Goal: Feedback & Contribution: Submit feedback/report problem

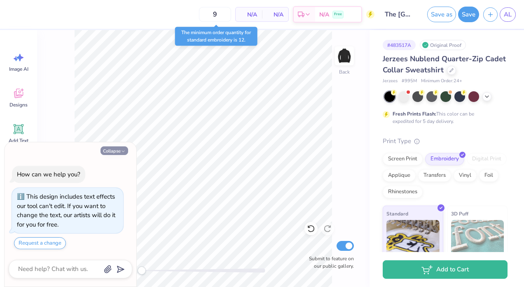
click at [122, 151] on polyline "button" at bounding box center [123, 151] width 2 height 1
type textarea "x"
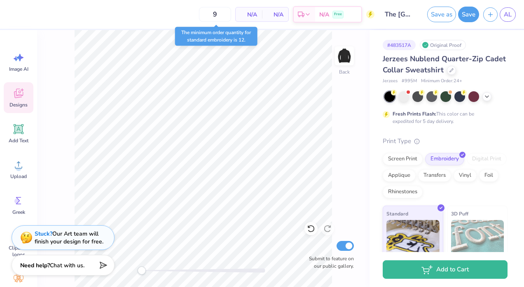
click at [30, 105] on div "Designs" at bounding box center [19, 97] width 30 height 31
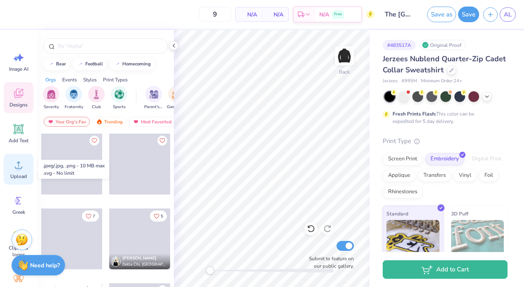
click at [19, 175] on span "Upload" at bounding box center [18, 176] width 16 height 7
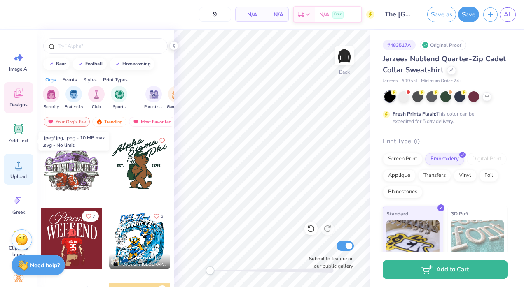
scroll to position [28, 0]
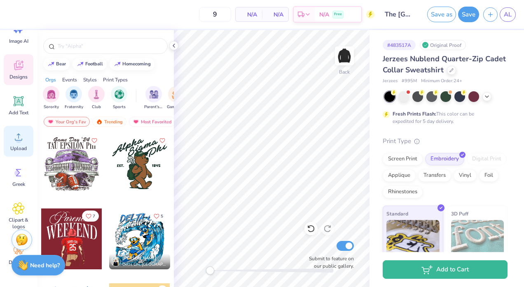
click at [16, 136] on icon at bounding box center [18, 137] width 12 height 12
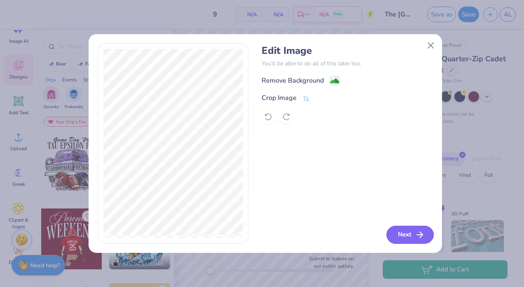
click at [403, 235] on button "Next" at bounding box center [409, 235] width 47 height 18
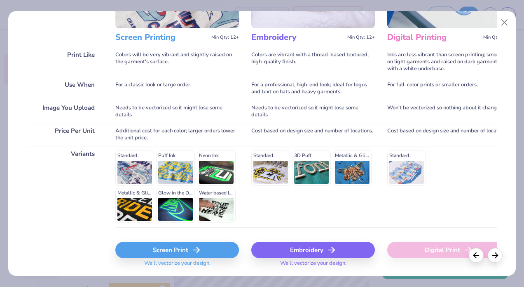
scroll to position [101, 0]
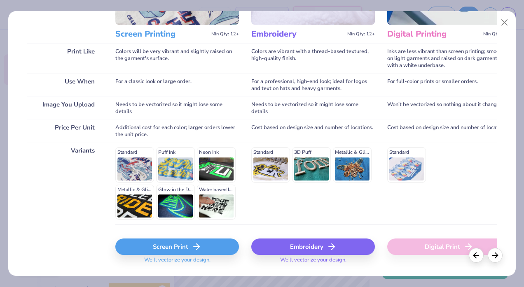
click at [326, 244] on div "Embroidery" at bounding box center [312, 247] width 123 height 16
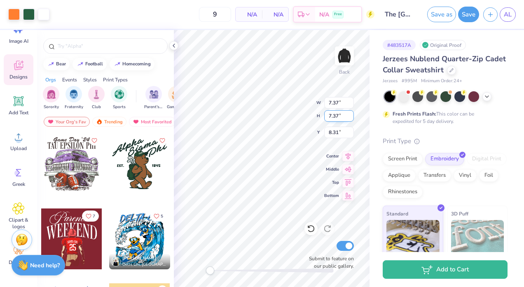
click at [341, 120] on input "7.37" at bounding box center [339, 116] width 30 height 12
type input "7"
type input "3"
click at [337, 106] on input "7.37" at bounding box center [339, 103] width 30 height 12
type input "7"
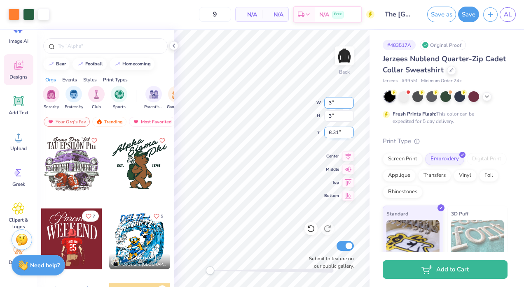
type input "3"
click at [337, 132] on input "8.31" at bounding box center [339, 133] width 30 height 12
type input "8"
type input "3"
type input "0.27"
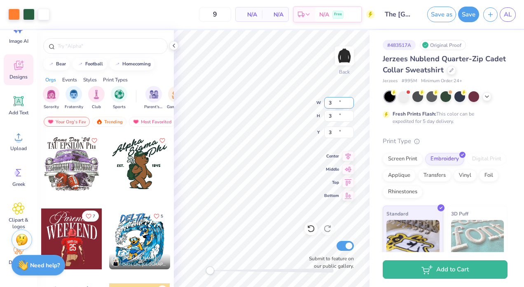
type input "0.27"
type input "2.92"
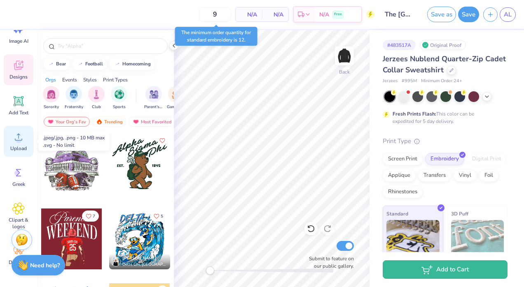
click at [14, 133] on icon at bounding box center [18, 137] width 12 height 12
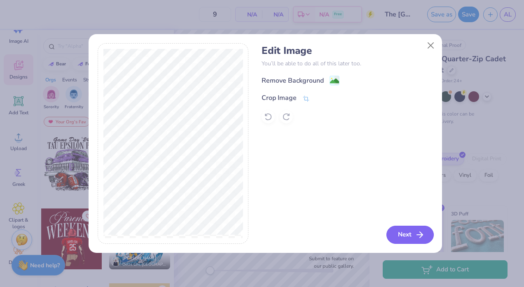
click at [402, 231] on button "Next" at bounding box center [409, 235] width 47 height 18
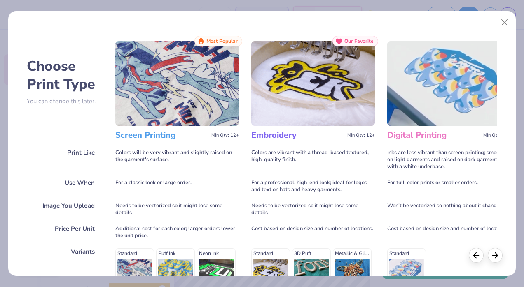
scroll to position [123, 0]
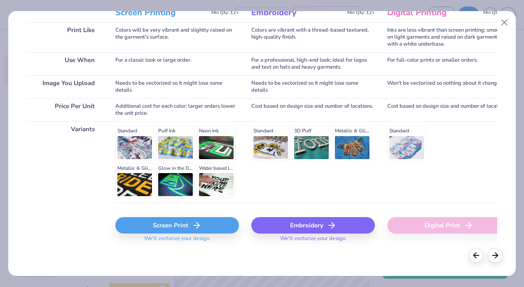
click at [310, 226] on div "Embroidery" at bounding box center [312, 225] width 123 height 16
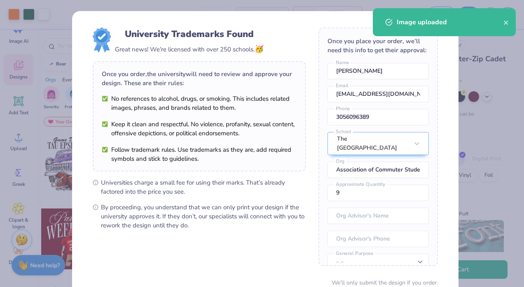
click at [289, 147] on body "Art colors 9 N/A Per Item N/A Total Est. Delivery N/A Free Design Title The Uni…" at bounding box center [262, 143] width 524 height 287
click at [509, 23] on div "Image uploaded" at bounding box center [444, 22] width 143 height 28
click at [504, 22] on icon "close" at bounding box center [506, 22] width 6 height 7
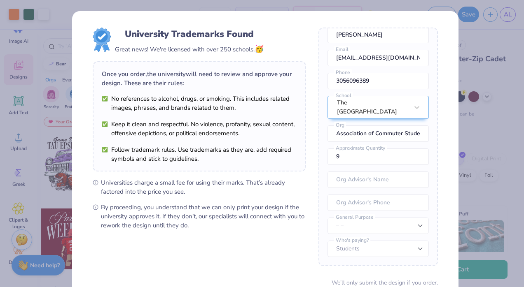
scroll to position [70, 0]
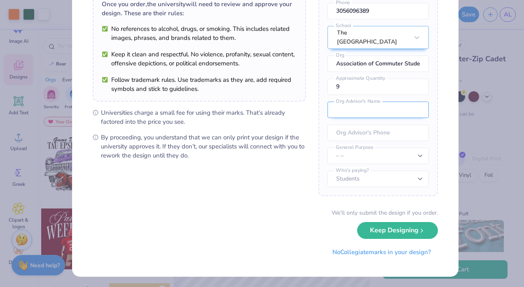
click at [368, 111] on input "text" at bounding box center [377, 110] width 101 height 16
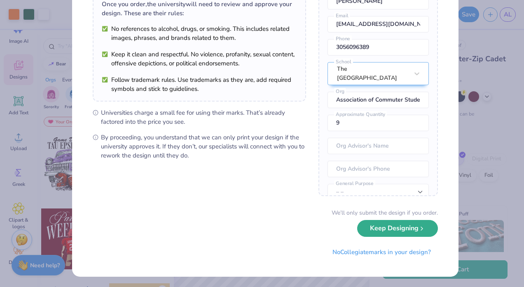
click at [372, 226] on button "Keep Designing" at bounding box center [397, 228] width 81 height 17
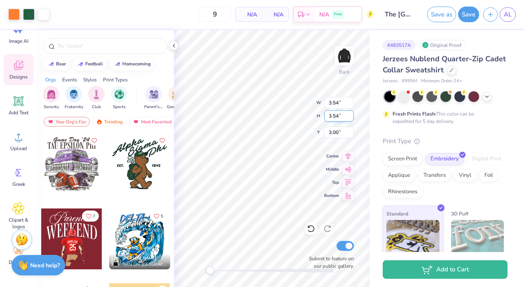
click at [338, 118] on input "3.54" at bounding box center [339, 116] width 30 height 12
type input "3.00"
click at [339, 104] on input "3.54" at bounding box center [339, 103] width 30 height 12
type input "3.00"
click at [297, 118] on div "Back W 3.00 3.00 " H 3.00 3.00 " Y 3.00 3.00 " Center Middle Top Bottom Submit …" at bounding box center [272, 158] width 196 height 257
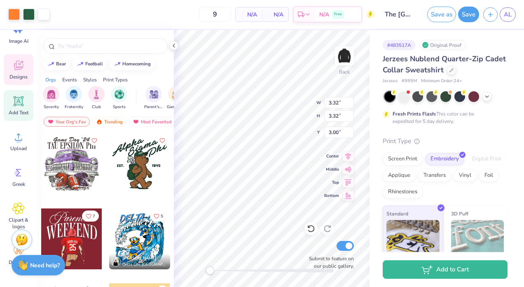
click at [18, 113] on span "Add Text" at bounding box center [19, 112] width 20 height 7
type input "6.92"
type input "2.00"
type input "11.00"
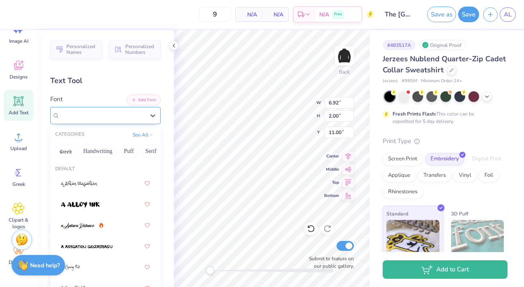
click at [105, 110] on div at bounding box center [102, 115] width 85 height 11
click at [102, 154] on button "Handwriting" at bounding box center [98, 151] width 38 height 13
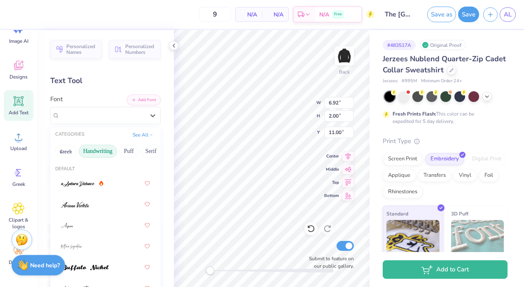
click at [99, 149] on button "Handwriting" at bounding box center [98, 151] width 38 height 13
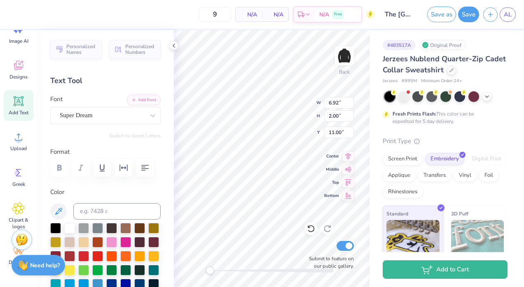
scroll to position [7, 1]
click at [128, 119] on div "Super Dream" at bounding box center [102, 115] width 86 height 13
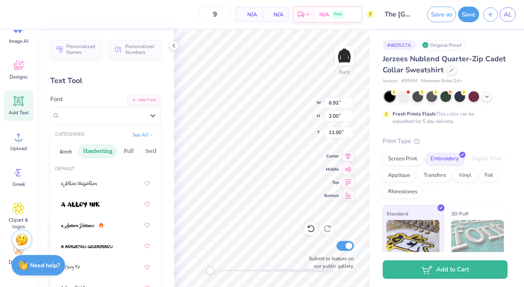
click at [98, 149] on button "Handwriting" at bounding box center [98, 151] width 38 height 13
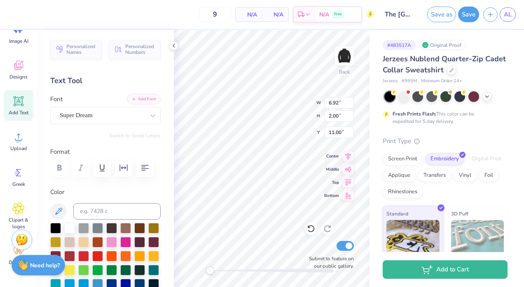
click at [137, 100] on button "Add Font" at bounding box center [144, 99] width 34 height 11
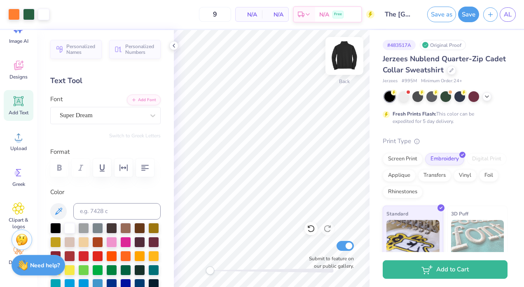
click at [351, 55] on img at bounding box center [344, 56] width 33 height 33
click at [351, 56] on img at bounding box center [344, 56] width 16 height 16
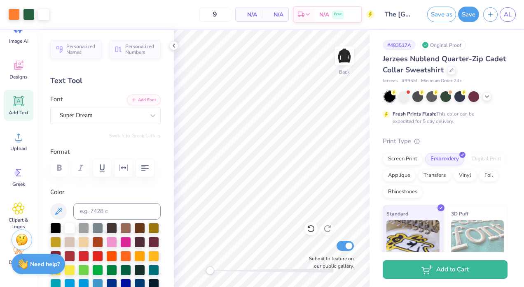
click at [40, 268] on div "Need help? Chat with us." at bounding box center [39, 264] width 54 height 21
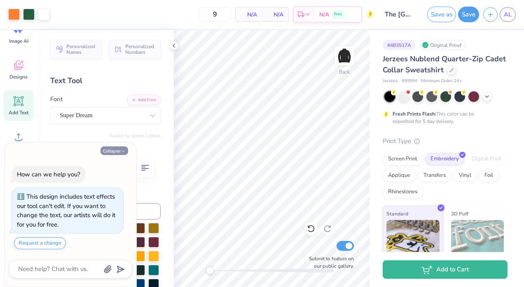
click at [115, 153] on button "Collapse" at bounding box center [114, 151] width 28 height 9
type textarea "x"
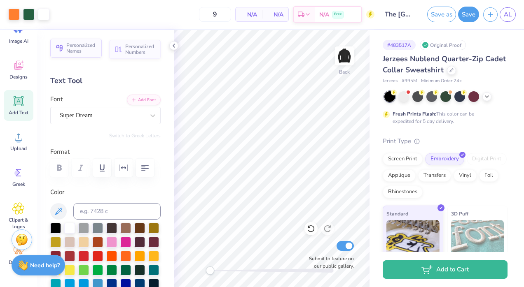
click at [80, 53] on span "Personalized Names" at bounding box center [81, 48] width 30 height 12
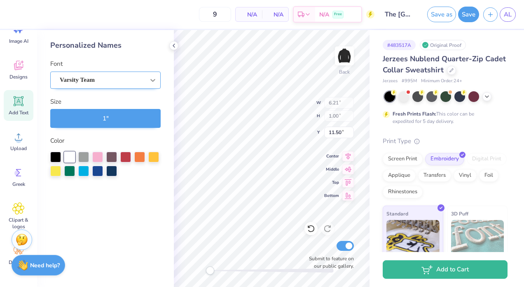
click at [151, 83] on icon at bounding box center [153, 80] width 8 height 8
click at [106, 118] on button "1 "" at bounding box center [105, 118] width 110 height 19
click at [107, 77] on div "Varsity Team" at bounding box center [102, 80] width 86 height 13
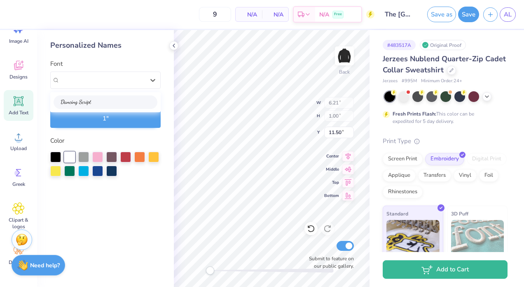
click at [108, 100] on div at bounding box center [105, 102] width 89 height 9
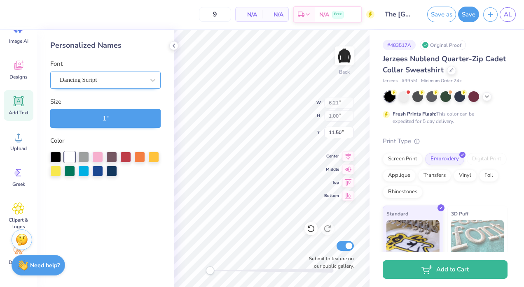
click at [138, 76] on div "Dancing Script" at bounding box center [102, 80] width 86 height 13
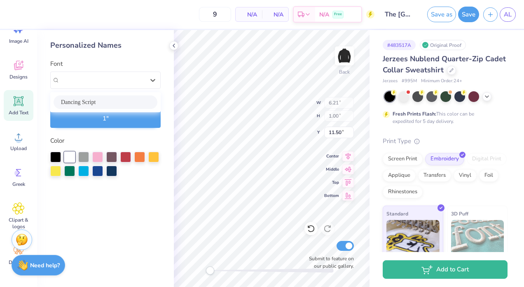
click at [103, 105] on div "Dancing Script" at bounding box center [105, 102] width 89 height 9
click at [147, 81] on div at bounding box center [152, 80] width 15 height 15
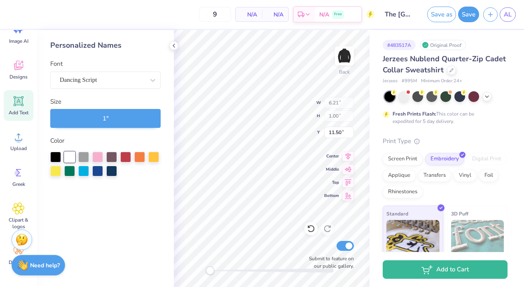
click at [121, 118] on button "1 "" at bounding box center [105, 118] width 110 height 19
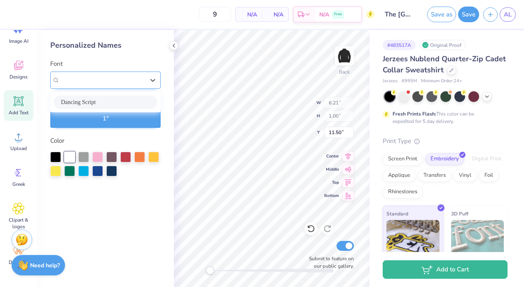
click at [71, 86] on div "Dancing Script" at bounding box center [105, 80] width 110 height 17
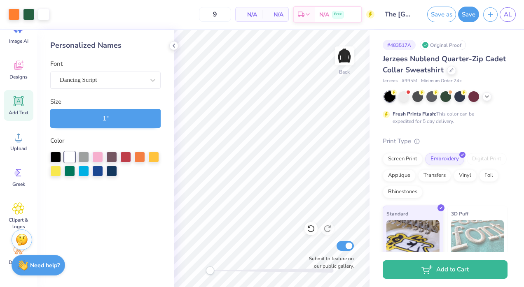
click at [22, 105] on icon at bounding box center [19, 102] width 8 height 8
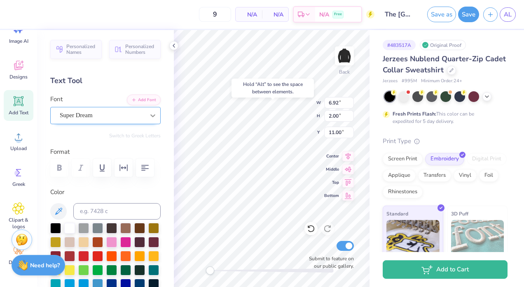
click at [149, 112] on icon at bounding box center [153, 116] width 8 height 8
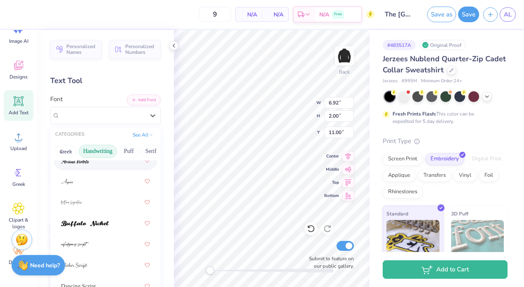
scroll to position [45, 0]
click at [124, 151] on button "Puff" at bounding box center [128, 151] width 19 height 13
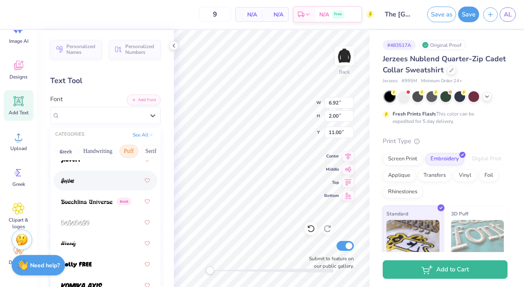
scroll to position [0, 0]
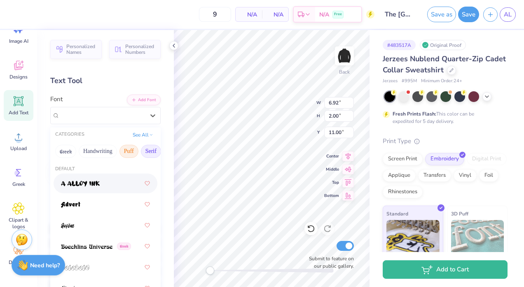
click at [145, 152] on button "Serif" at bounding box center [151, 151] width 20 height 13
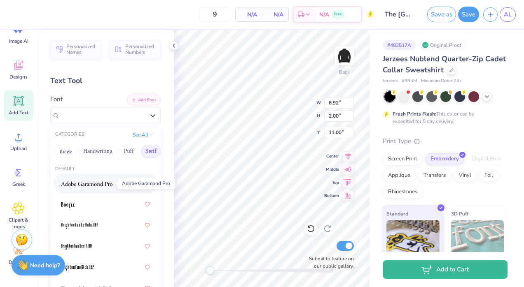
click at [86, 187] on span at bounding box center [86, 183] width 51 height 9
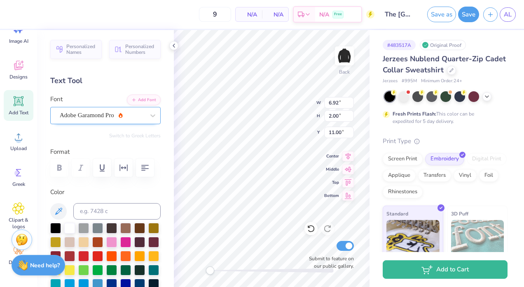
click at [94, 113] on div "Adobe Garamond Pro" at bounding box center [102, 115] width 86 height 13
type textarea "T"
type textarea "Andrea Labrador"
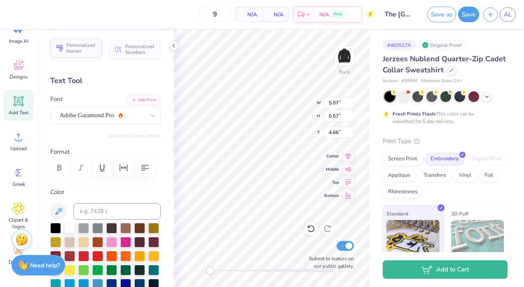
click at [86, 56] on button "Personalized Names" at bounding box center [75, 48] width 51 height 19
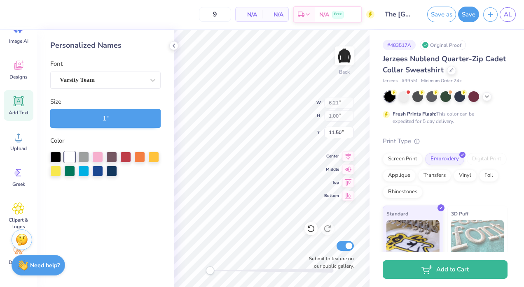
type input "6.21"
type input "1.00"
type input "11.50"
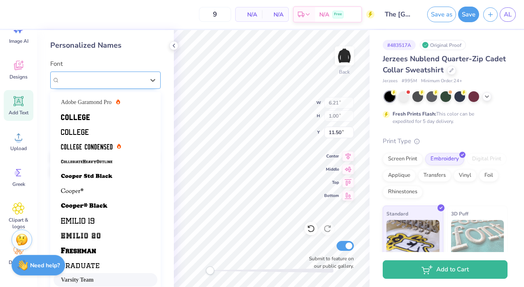
click at [123, 77] on div "Varsity Team" at bounding box center [102, 80] width 86 height 13
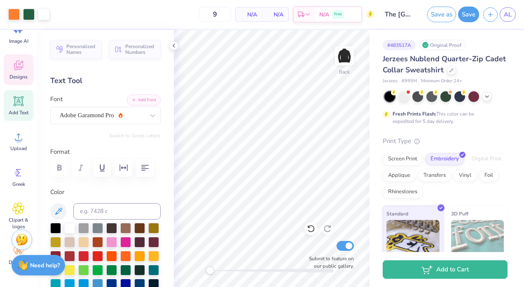
click at [22, 67] on icon at bounding box center [18, 65] width 12 height 12
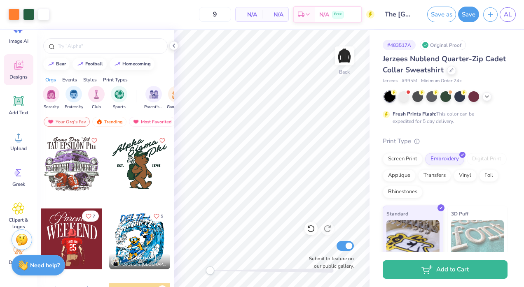
scroll to position [0, 0]
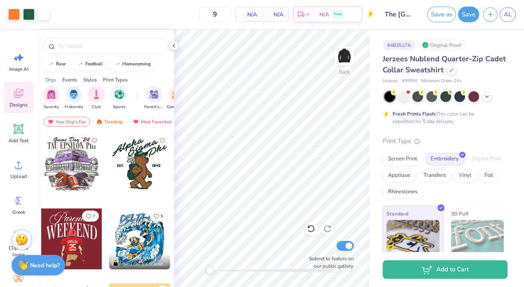
click at [22, 57] on icon at bounding box center [19, 57] width 7 height 7
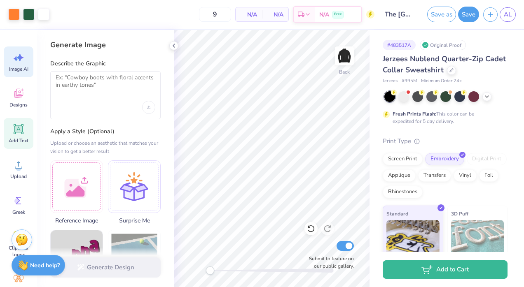
click at [21, 142] on span "Add Text" at bounding box center [19, 140] width 20 height 7
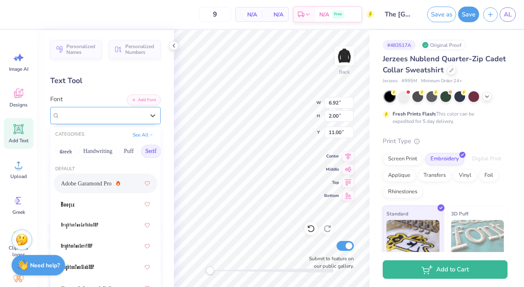
click at [120, 110] on div "Super Dream" at bounding box center [102, 115] width 86 height 13
click at [97, 49] on button "Personalized Names" at bounding box center [75, 48] width 51 height 19
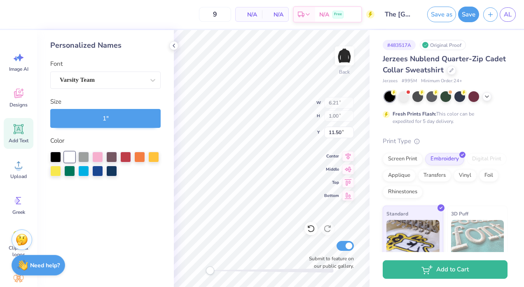
type input "6.21"
type input "1.00"
type input "11.50"
click at [113, 80] on div "Varsity Team" at bounding box center [102, 80] width 86 height 13
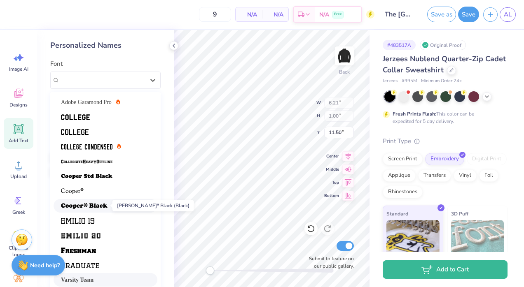
scroll to position [2, 0]
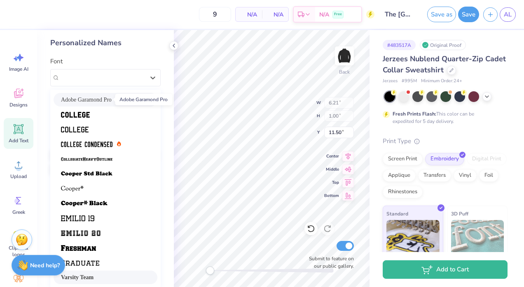
click at [96, 96] on span "Adobe Garamond Pro" at bounding box center [86, 100] width 51 height 9
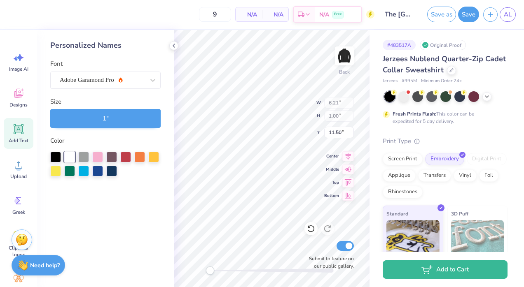
scroll to position [0, 0]
click at [139, 113] on button "1 "" at bounding box center [105, 118] width 110 height 19
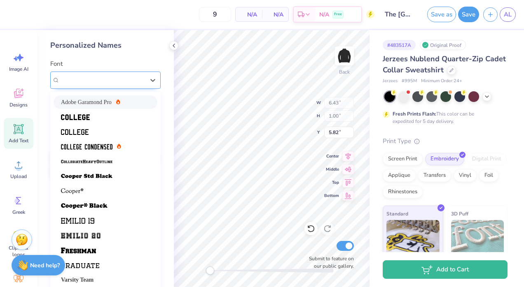
click at [144, 79] on div "Adobe Garamond Pro" at bounding box center [105, 80] width 110 height 17
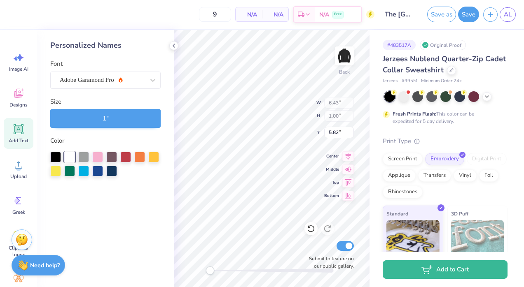
click at [99, 121] on button "1 "" at bounding box center [105, 118] width 110 height 19
click at [100, 119] on button "1 "" at bounding box center [105, 118] width 110 height 19
click at [109, 121] on button "1 "" at bounding box center [105, 118] width 110 height 19
click at [109, 124] on button "1 "" at bounding box center [105, 118] width 110 height 19
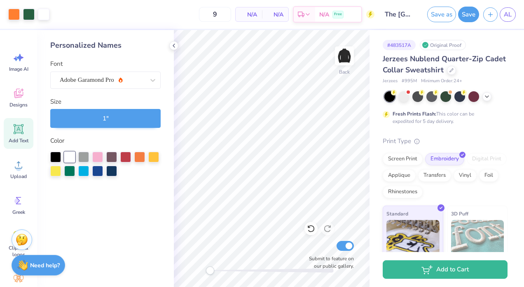
click at [171, 51] on div "Personalized Names Font Adobe Garamond Pro Size 1 " Color" at bounding box center [105, 158] width 137 height 257
click at [172, 47] on icon at bounding box center [173, 45] width 7 height 7
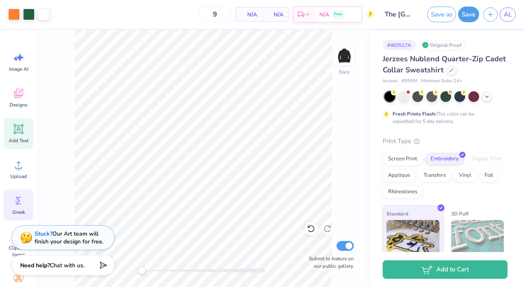
scroll to position [28, 0]
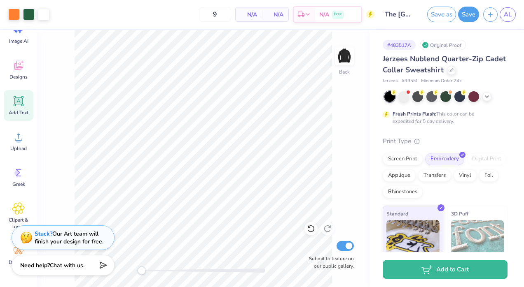
click at [21, 101] on icon at bounding box center [19, 102] width 8 height 8
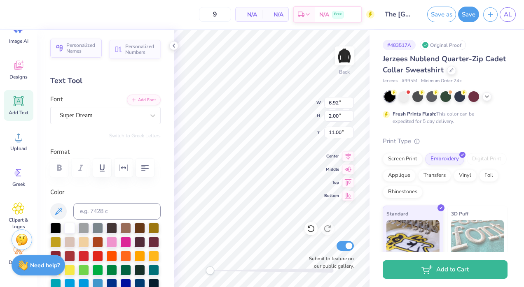
click at [77, 48] on span "Personalized Names" at bounding box center [81, 48] width 30 height 12
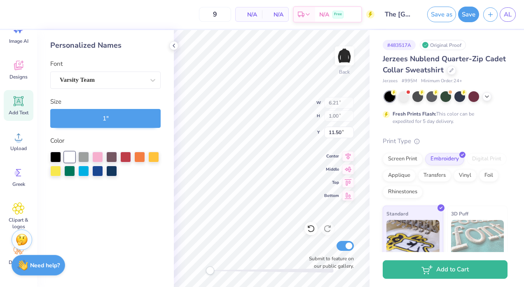
type input "6.21"
type input "1.00"
type input "11.50"
click at [95, 115] on button "1 "" at bounding box center [105, 118] width 110 height 19
click at [106, 115] on button "1 "" at bounding box center [105, 118] width 110 height 19
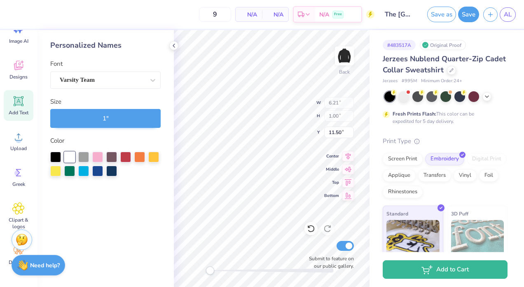
drag, startPoint x: 106, startPoint y: 115, endPoint x: 133, endPoint y: 120, distance: 27.9
click at [133, 120] on button "1 "" at bounding box center [105, 118] width 110 height 19
drag, startPoint x: 130, startPoint y: 120, endPoint x: 75, endPoint y: 118, distance: 54.8
click at [75, 118] on button "1 "" at bounding box center [105, 118] width 110 height 19
type input "3.32"
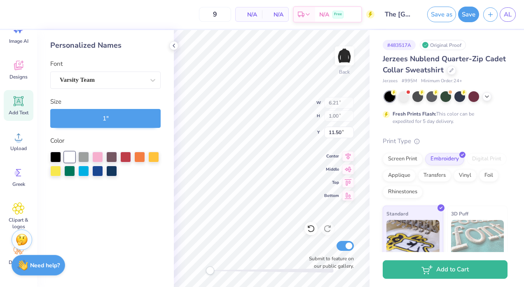
type input "3.32"
type input "3.00"
type input "6.92"
type input "2.00"
type input "11.00"
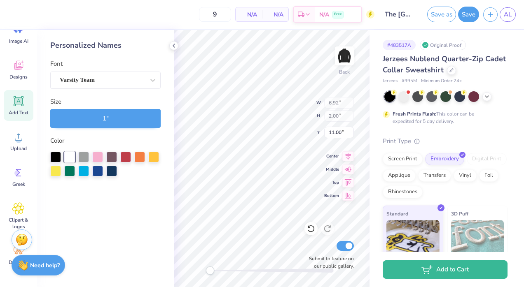
type input "6.21"
type input "1.00"
type input "11.50"
click at [124, 115] on button "1 "" at bounding box center [105, 118] width 110 height 19
click at [96, 117] on button "1 "" at bounding box center [105, 118] width 110 height 19
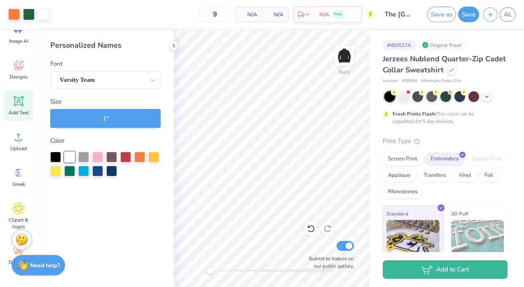
scroll to position [0, 0]
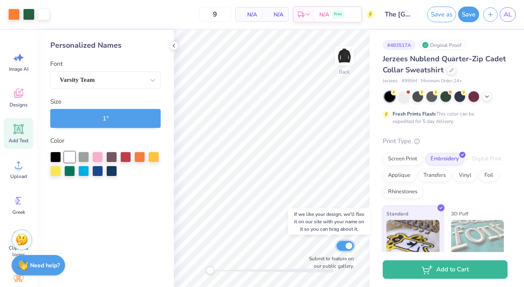
click at [342, 249] on input "Submit to feature on our public gallery." at bounding box center [344, 246] width 17 height 10
checkbox input "false"
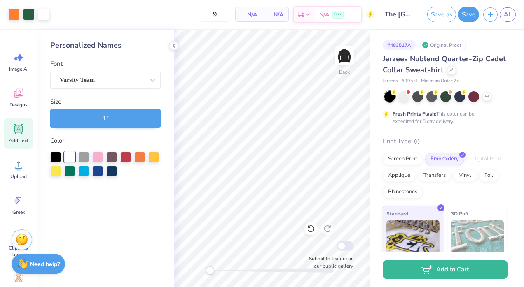
click at [51, 263] on strong "Need help?" at bounding box center [45, 265] width 30 height 8
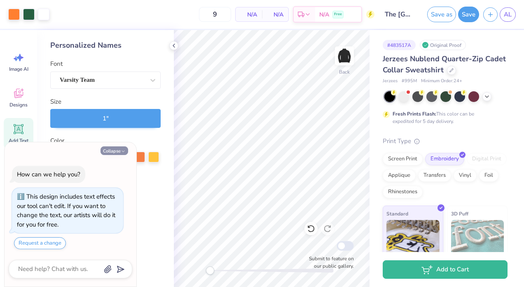
click at [109, 151] on button "Collapse" at bounding box center [114, 151] width 28 height 9
type textarea "x"
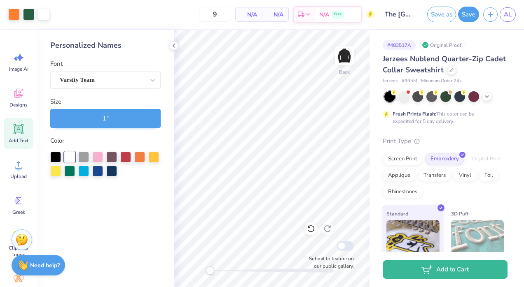
scroll to position [28, 0]
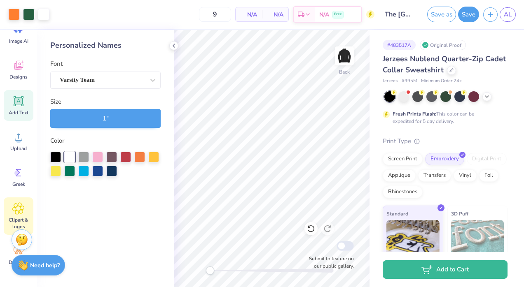
click at [16, 210] on icon at bounding box center [18, 208] width 5 height 5
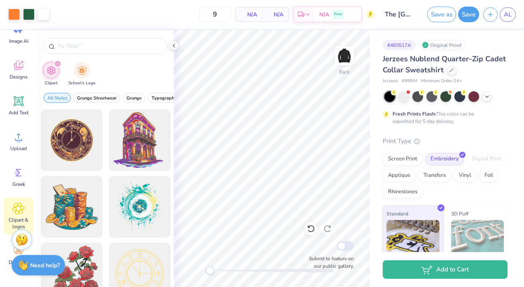
scroll to position [0, 0]
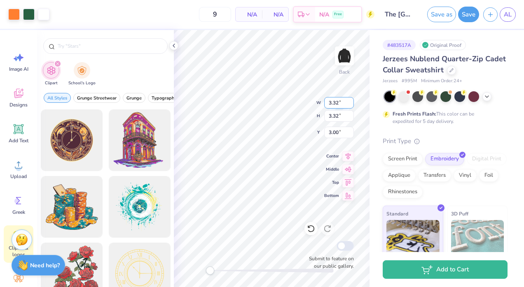
click at [334, 101] on input "3.32" at bounding box center [339, 103] width 30 height 12
click at [340, 104] on input "3.32" at bounding box center [339, 103] width 30 height 12
click at [340, 104] on input "3" at bounding box center [339, 103] width 30 height 12
type input "3.5"
click at [339, 115] on input "3.32" at bounding box center [339, 116] width 30 height 12
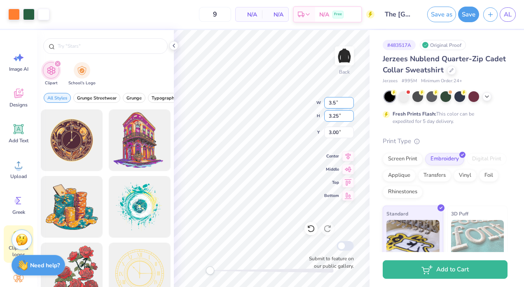
type input "3.25"
click at [335, 107] on input "3.5" at bounding box center [339, 103] width 30 height 12
type input "3.25"
click at [338, 115] on input "3.53" at bounding box center [339, 116] width 30 height 12
type input "3.25"
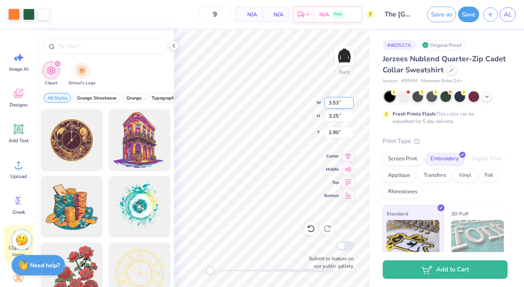
click at [337, 103] on input "3.53" at bounding box center [339, 103] width 30 height 12
type input "3.25"
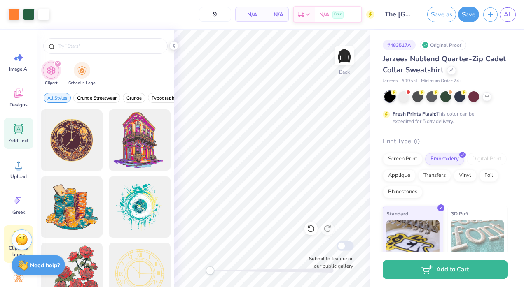
click at [16, 135] on icon at bounding box center [18, 129] width 12 height 12
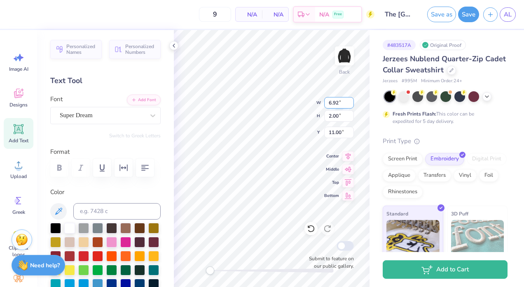
click at [336, 106] on input "6.92" at bounding box center [339, 103] width 30 height 12
click at [85, 54] on button "Personalized Names" at bounding box center [75, 48] width 51 height 19
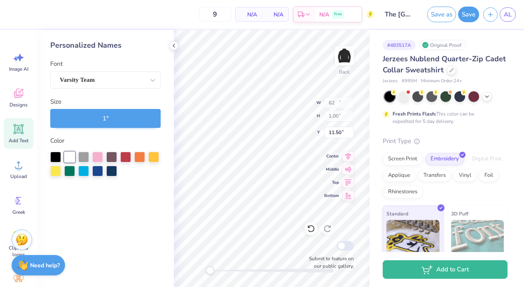
type input "6.21"
type input "1.00"
click at [340, 137] on input "11.50" at bounding box center [339, 133] width 30 height 12
type input "1"
type input "2"
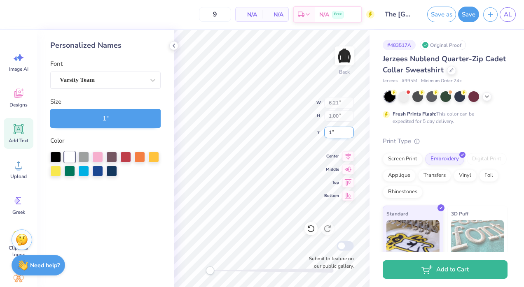
type input "1"
type input "0.25"
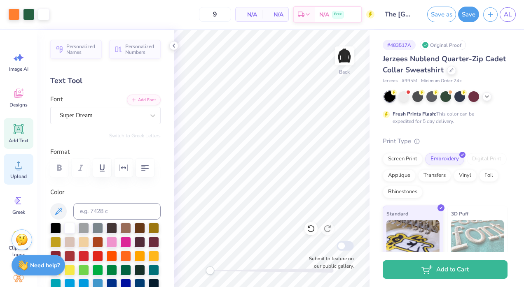
click at [17, 165] on icon at bounding box center [18, 165] width 12 height 12
click at [21, 166] on icon at bounding box center [18, 165] width 12 height 12
click at [14, 174] on span "Upload" at bounding box center [18, 176] width 16 height 7
click at [16, 168] on circle at bounding box center [19, 168] width 6 height 6
click at [19, 184] on div "Upload" at bounding box center [19, 169] width 30 height 31
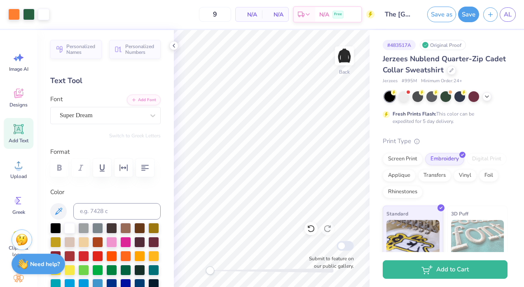
click at [26, 270] on div "Need help? Chat with us." at bounding box center [39, 264] width 54 height 21
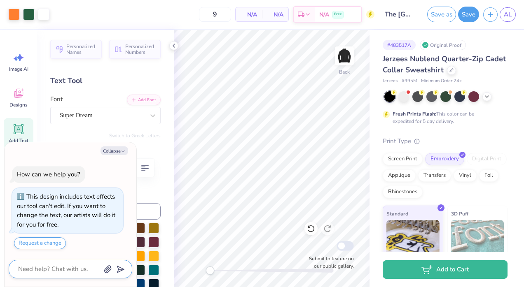
click at [55, 270] on textarea at bounding box center [59, 269] width 84 height 11
type textarea "x"
type textarea "h"
type textarea "x"
type textarea "hi"
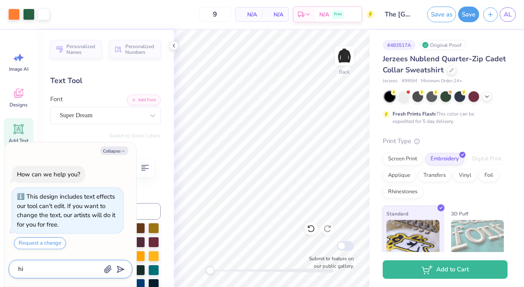
type textarea "x"
type textarea "hii"
type textarea "x"
type textarea "hii"
type textarea "x"
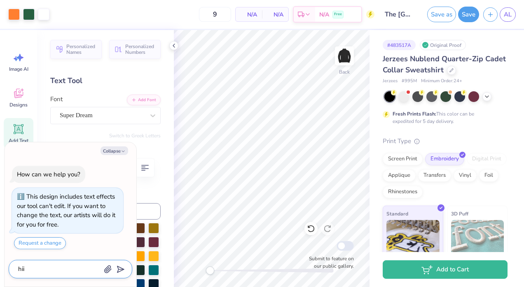
type textarea "hii i"
type textarea "x"
type textarea "hii i"
type textarea "x"
type textarea "hii i w"
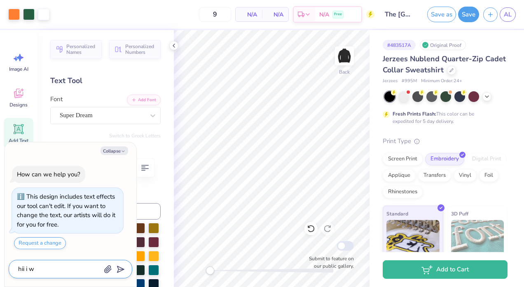
type textarea "x"
type textarea "hii i wa"
type textarea "x"
type textarea "hii i wao"
type textarea "x"
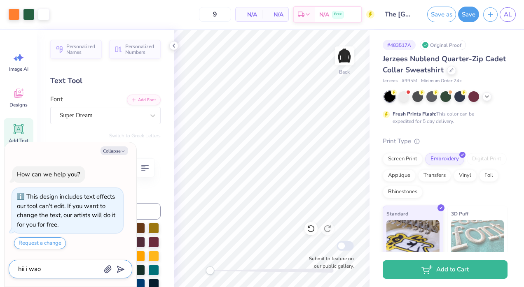
type textarea "hii i waou"
type textarea "x"
type textarea "hii i waoul"
type textarea "x"
type textarea "hii i waould"
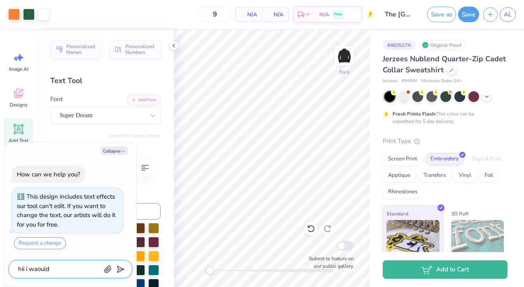
type textarea "x"
type textarea "hii i waould"
type textarea "x"
type textarea "hii i waould l"
type textarea "x"
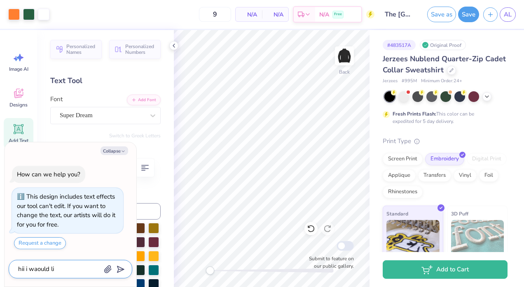
type textarea "hii i waould lik"
type textarea "x"
type textarea "hii i waould like"
type textarea "x"
type textarea "hii i waould like"
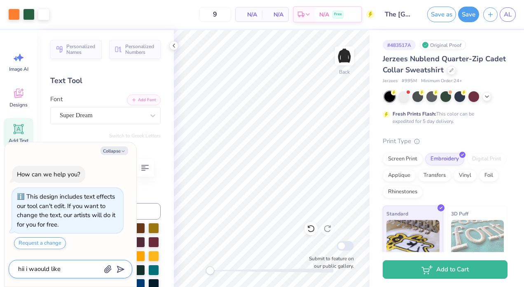
type textarea "x"
type textarea "hii i waould like p"
type textarea "x"
type textarea "hii i waould like pe"
type textarea "x"
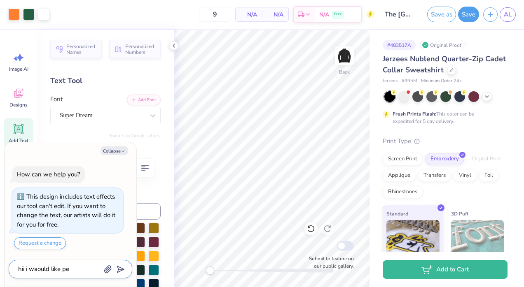
type textarea "hii i waould like per"
type textarea "x"
type textarea "hii i waould like pers"
type textarea "x"
type textarea "hii i waould like perso"
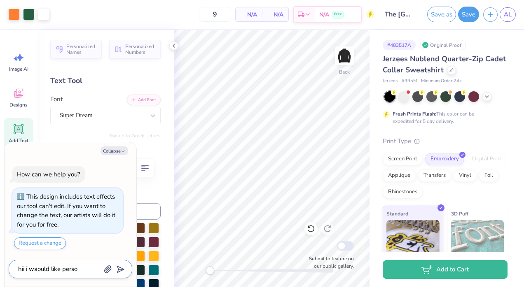
type textarea "x"
type textarea "hii i waould like person"
type textarea "x"
type textarea "hii i waould like persona"
type textarea "x"
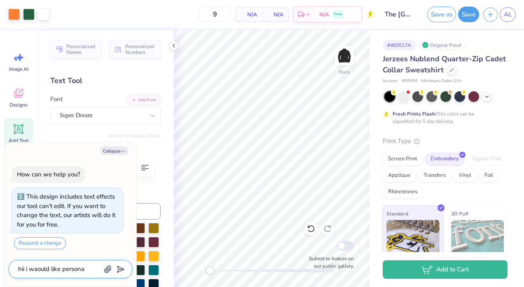
type textarea "hii i waould like personal"
type textarea "x"
type textarea "hii i waould like personali"
type textarea "x"
type textarea "hii i waould like personaliz"
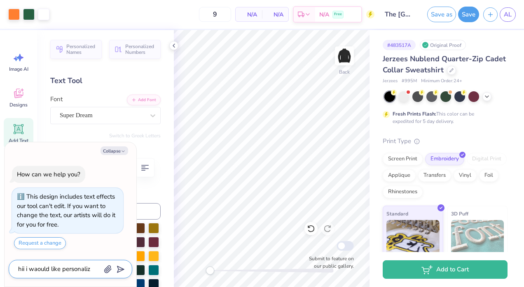
type textarea "x"
type textarea "hii i waould like personalize"
type textarea "x"
type textarea "hii i waould like personalized"
type textarea "x"
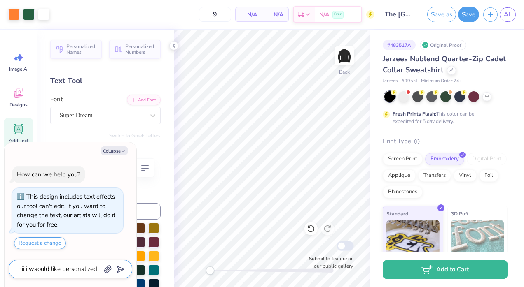
type textarea "hii i waould like personalized"
type textarea "x"
type textarea "hii i waould like personalized n"
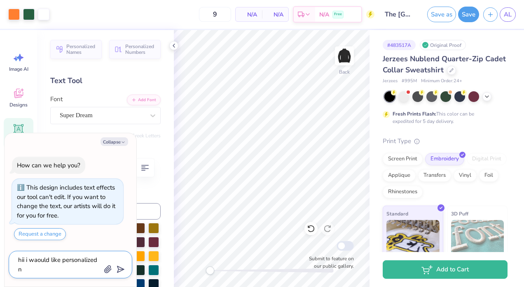
type textarea "x"
type textarea "hii i waould like personalized na"
type textarea "x"
type textarea "hii i waould like personalized nam"
type textarea "x"
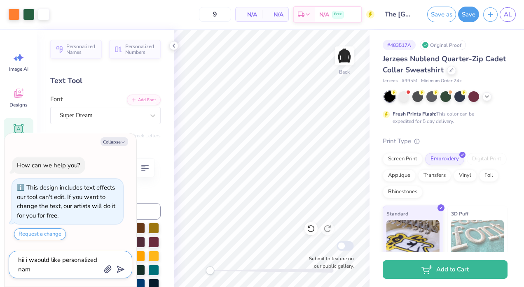
type textarea "hii i waould like personalized name"
type textarea "x"
type textarea "hii i waould like personalized names"
type textarea "x"
type textarea "hii i waould like personalized names"
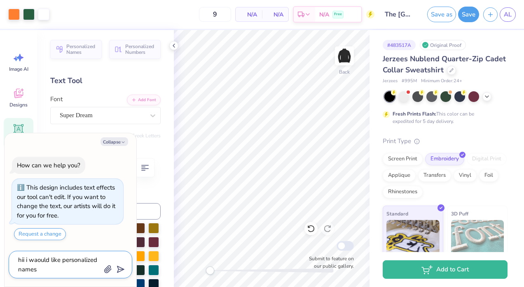
type textarea "x"
type textarea "hii i waould like personalized names a"
type textarea "x"
type textarea "hii i waould like personalized names ab"
type textarea "x"
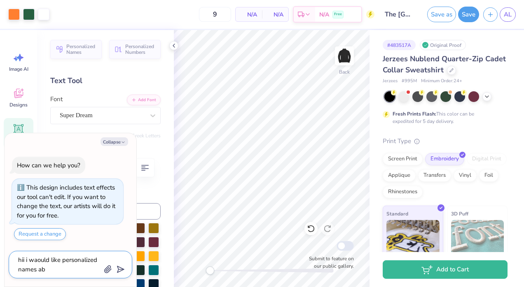
type textarea "hii i waould like personalized names a"
type textarea "x"
type textarea "hii i waould like personalized names an"
type textarea "x"
type textarea "hii i waould like personalized names and"
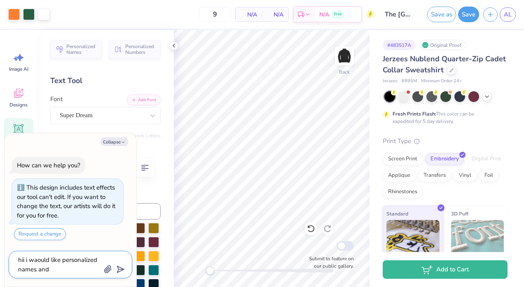
type textarea "x"
type textarea "hii i waould like personalized names and"
type textarea "x"
type textarea "hii i waould like personalized names and c"
type textarea "x"
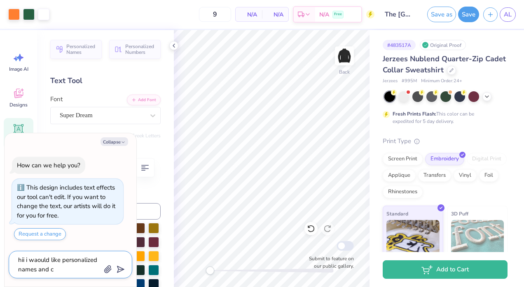
type textarea "hii i waould like personalized names and cl"
type textarea "x"
type textarea "hii i waould like personalized names and clu"
type textarea "x"
type textarea "hii i waould like personalized names and club"
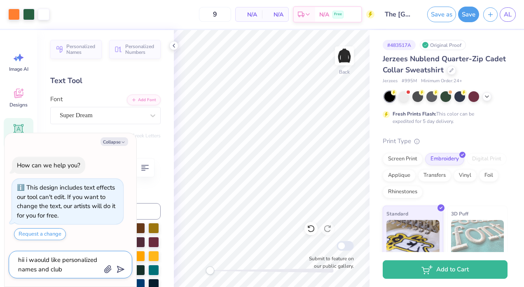
type textarea "x"
type textarea "hii i waould like personalized names and club"
type textarea "x"
type textarea "hii i waould like personalized names and club p"
type textarea "x"
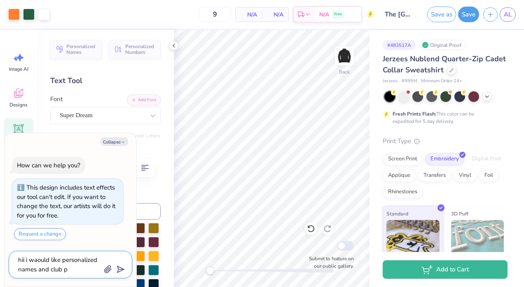
type textarea "hii i waould like personalized names and club po"
type textarea "x"
type textarea "hii i waould like personalized names and club pos"
type textarea "x"
type textarea "hii i waould like personalized names and club posi"
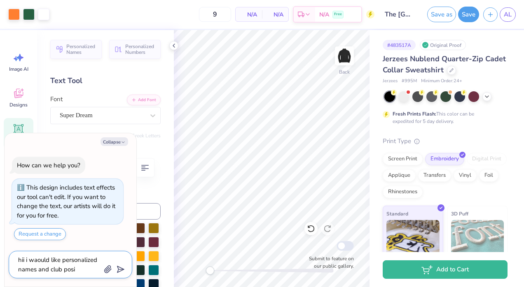
type textarea "x"
type textarea "hii i waould like personalized names and club posit"
type textarea "x"
type textarea "hii i waould like personalized names and club positi"
type textarea "x"
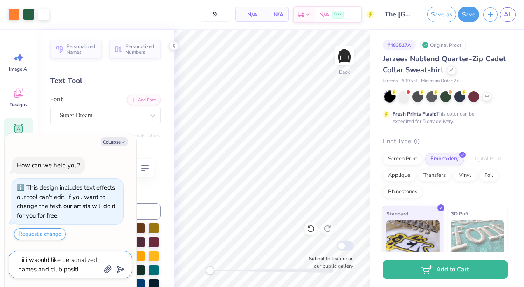
type textarea "hii i waould like personalized names and club positio"
type textarea "x"
type textarea "hii i waould like personalized names and club position"
type textarea "x"
type textarea "hii i waould like personalized names and club positions"
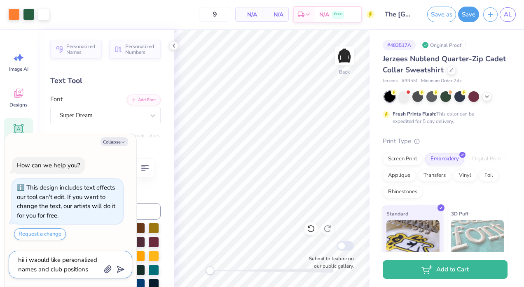
type textarea "x"
type textarea "hii i waould like personalized names and club positions"
type textarea "x"
type textarea "hii i waould like personalized names and club positions o"
type textarea "x"
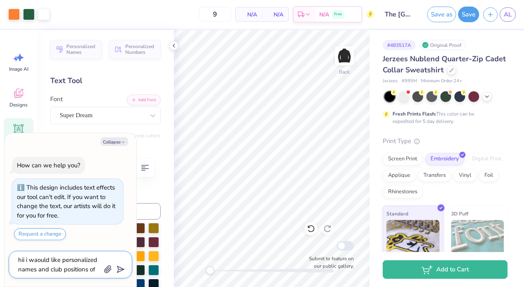
type textarea "hii i waould like personalized names and club positions of"
type textarea "x"
type textarea "hii i waould like personalized names and club positions of te"
type textarea "x"
type textarea "hii i waould like personalized names and club positions of teh"
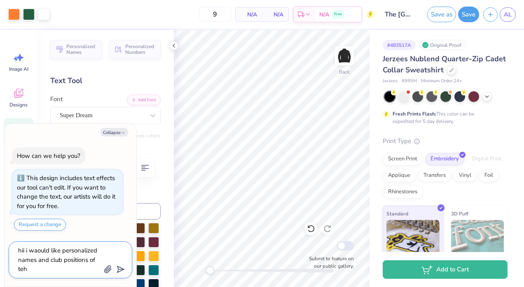
type textarea "x"
type textarea "hii i waould like personalized names and club positions of teh"
type textarea "x"
type textarea "hii i waould like personalized names and club positions of teh"
type textarea "x"
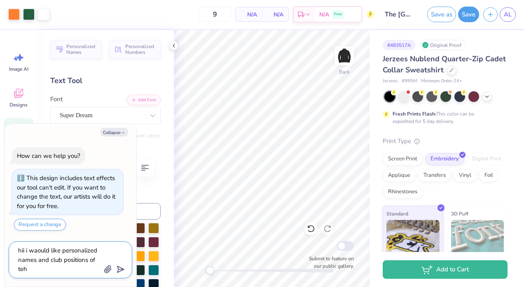
type textarea "hii i waould like personalized names and club positions of te"
type textarea "x"
type textarea "hii i waould like personalized names and club positions of t"
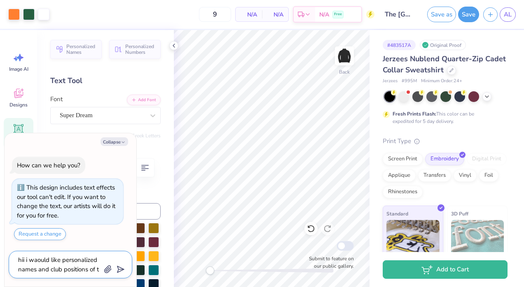
type textarea "x"
type textarea "hii i waould like personalized names and club positions of th"
type textarea "x"
type textarea "hii i waould like personalized names and club positions of the"
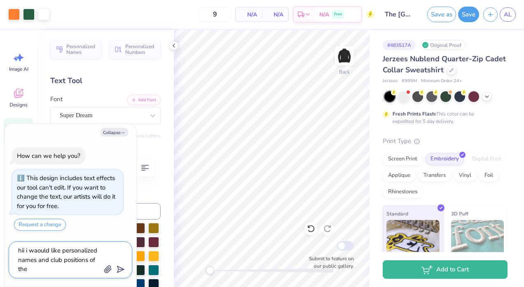
type textarea "x"
type textarea "hii i waould like personalized names and club positions of the"
type textarea "x"
type textarea "hii i waould like personalized names and club positions of the r"
type textarea "x"
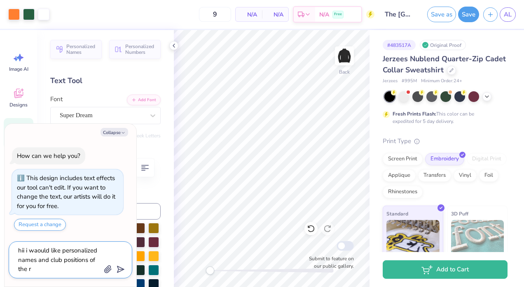
type textarea "hii i waould like personalized names and club positions of the ri"
type textarea "x"
type textarea "hii i waould like personalized names and club positions of the rig"
type textarea "x"
type textarea "hii i waould like personalized names and club positions of the righ"
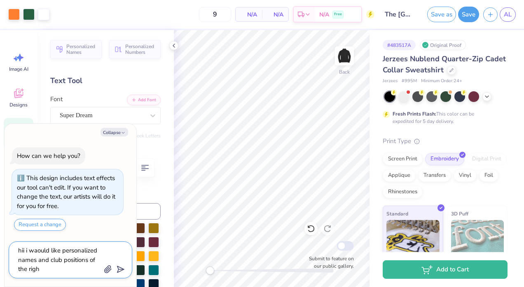
type textarea "x"
type textarea "hii i waould like personalized names and club positions of the right"
type textarea "x"
type textarea "hii i waould like personalized names and club positions of the right"
type textarea "x"
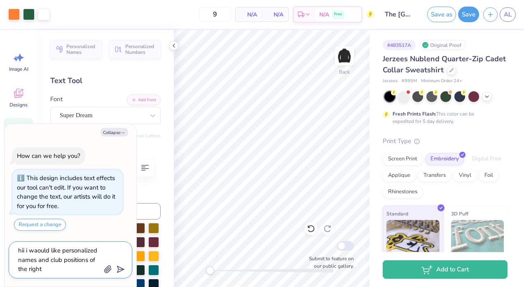
type textarea "hii i waould like personalized names and club positions of the right c"
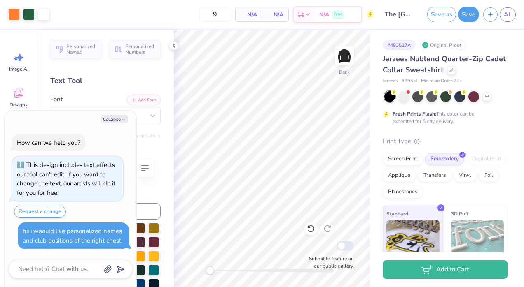
click at [41, 231] on div "hii i waould like personalized names and club positions of the right chest" at bounding box center [72, 236] width 99 height 18
click at [47, 211] on button "Request a change" at bounding box center [40, 212] width 52 height 12
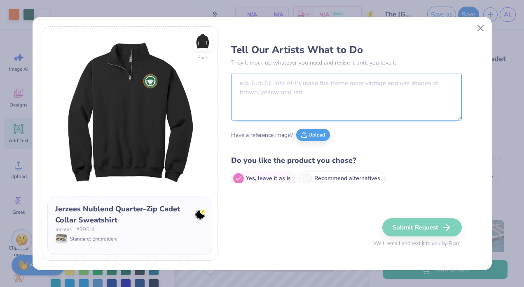
click at [284, 96] on textarea at bounding box center [346, 97] width 231 height 47
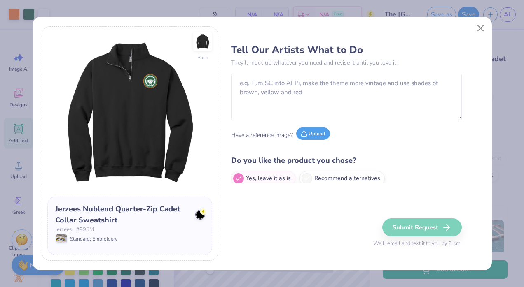
click at [322, 136] on button "Upload" at bounding box center [313, 134] width 34 height 12
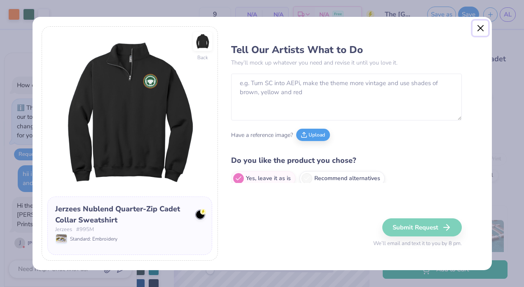
click at [480, 29] on button "Close" at bounding box center [480, 29] width 16 height 16
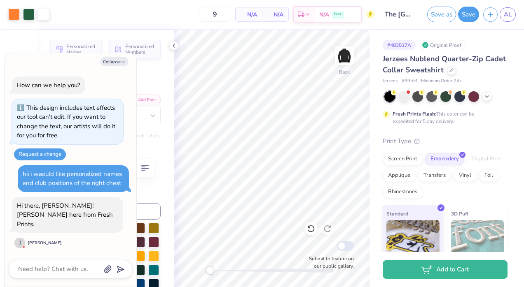
click at [31, 240] on div "J Joni D" at bounding box center [38, 243] width 52 height 12
click at [43, 270] on textarea at bounding box center [59, 269] width 84 height 11
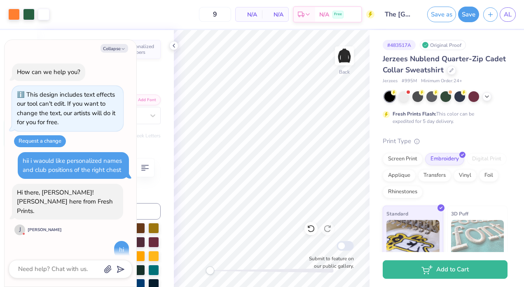
click at [67, 276] on div at bounding box center [70, 269] width 123 height 19
click at [54, 273] on textarea at bounding box center [59, 269] width 84 height 11
click at [111, 274] on icon "button" at bounding box center [108, 270] width 8 height 8
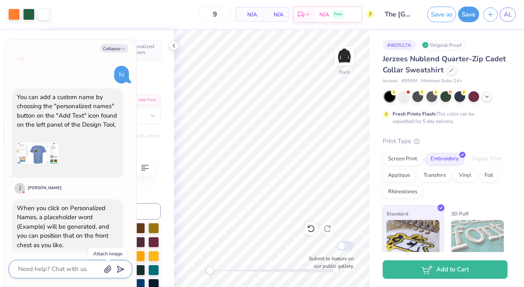
scroll to position [186, 0]
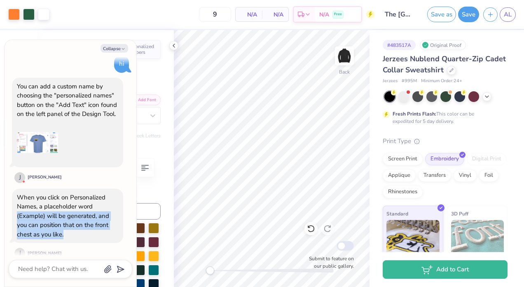
drag, startPoint x: 16, startPoint y: 208, endPoint x: 93, endPoint y: 223, distance: 78.8
click at [93, 223] on div "When you click on Personalized Names, a placeholder word (Example) will be gene…" at bounding box center [67, 216] width 111 height 55
click at [93, 223] on div "When you click on Personalized Names, a placeholder word (Example) will be gene…" at bounding box center [67, 216] width 101 height 47
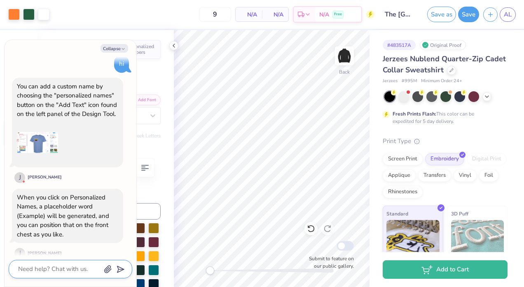
click at [47, 270] on textarea at bounding box center [59, 269] width 84 height 11
click at [44, 270] on textarea "is it possible to do 2 lines of this" at bounding box center [59, 265] width 84 height 20
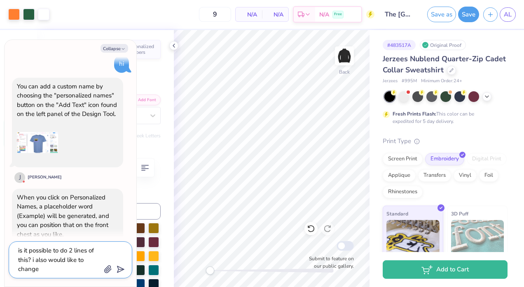
scroll to position [307, 0]
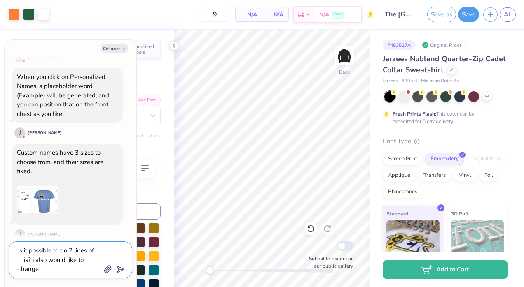
click at [57, 270] on textarea "is it possible to do 2 lines of this? i also would like to change" at bounding box center [59, 260] width 84 height 30
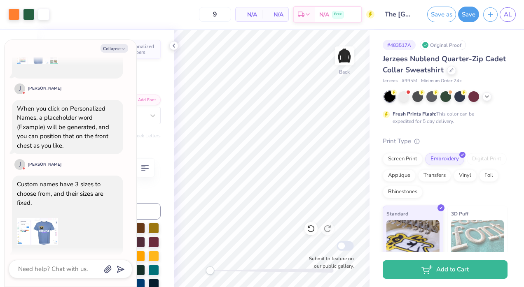
scroll to position [274, 0]
click at [43, 219] on img at bounding box center [37, 232] width 41 height 41
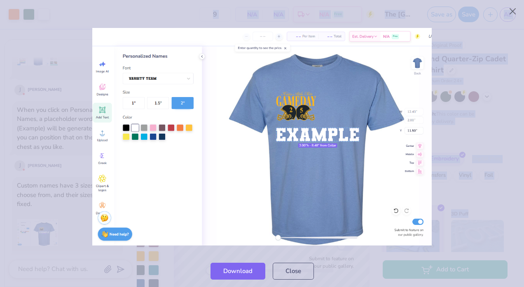
click at [212, 203] on img at bounding box center [261, 137] width 339 height 218
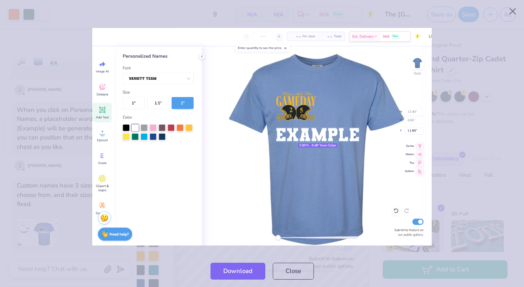
click at [171, 257] on div "Download Close" at bounding box center [262, 271] width 524 height 32
click at [67, 222] on div at bounding box center [262, 137] width 524 height 237
click at [295, 275] on button "Close" at bounding box center [293, 269] width 41 height 17
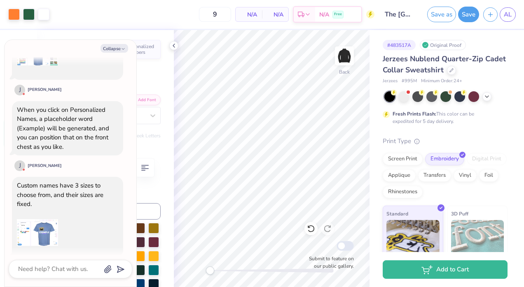
scroll to position [400, 0]
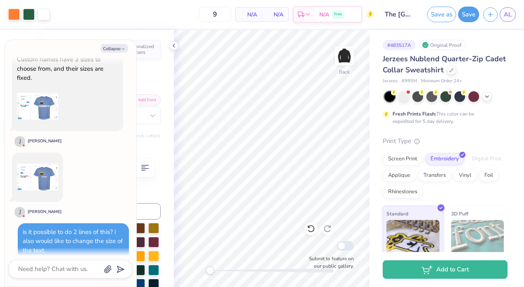
click at [43, 157] on img at bounding box center [37, 177] width 41 height 41
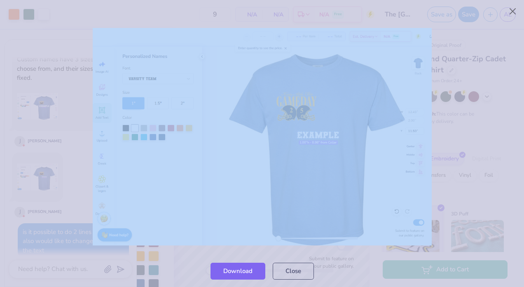
click at [43, 152] on div at bounding box center [262, 137] width 524 height 237
click at [132, 218] on img at bounding box center [262, 137] width 339 height 218
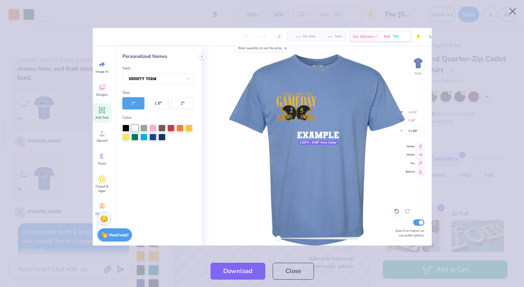
click at [133, 258] on div "Download Close" at bounding box center [262, 271] width 524 height 32
click at [461, 105] on div at bounding box center [262, 137] width 524 height 237
click at [404, 144] on img at bounding box center [262, 137] width 339 height 218
click at [196, 259] on div "Download Close" at bounding box center [262, 271] width 524 height 32
click at [295, 274] on button "Close" at bounding box center [293, 269] width 41 height 17
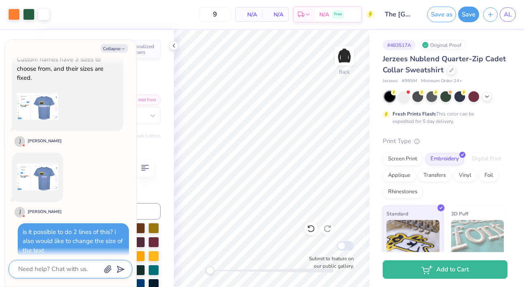
click at [70, 273] on textarea at bounding box center [59, 269] width 84 height 11
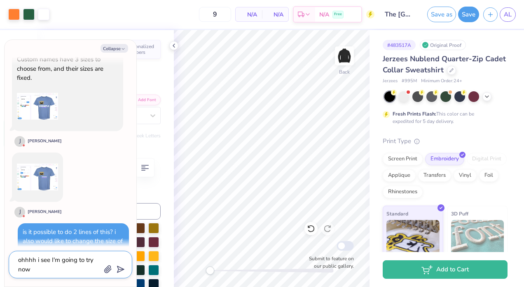
click at [54, 271] on textarea "ohhhh i see I'm going to try now" at bounding box center [59, 265] width 84 height 20
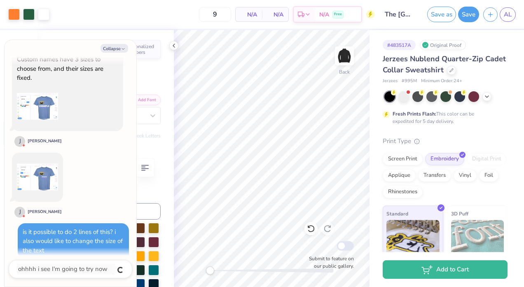
scroll to position [422, 0]
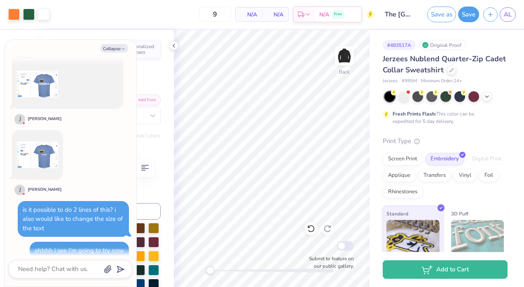
click at [35, 269] on textarea at bounding box center [59, 269] width 84 height 11
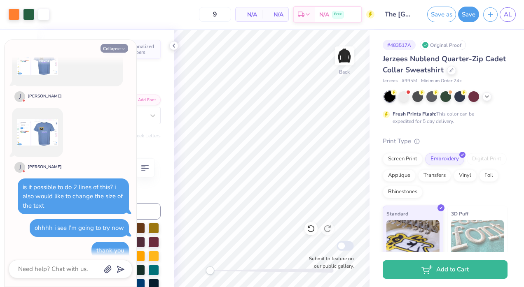
click at [114, 51] on button "Collapse" at bounding box center [114, 48] width 28 height 9
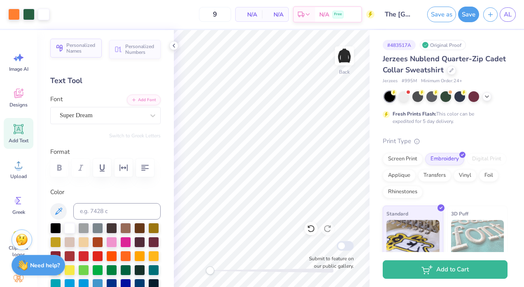
click at [77, 48] on span "Personalized Names" at bounding box center [81, 48] width 30 height 12
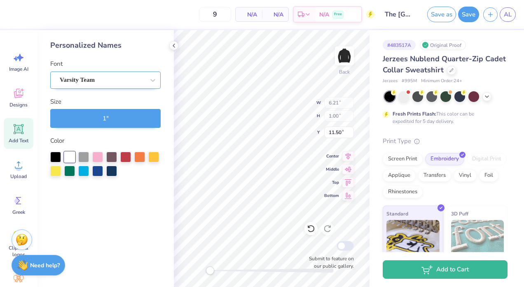
click at [124, 82] on div "Varsity Team" at bounding box center [102, 80] width 86 height 13
click at [124, 115] on button "1 "" at bounding box center [105, 118] width 110 height 19
click at [86, 119] on button "1 "" at bounding box center [105, 118] width 110 height 19
click at [116, 118] on button "1 "" at bounding box center [105, 118] width 110 height 19
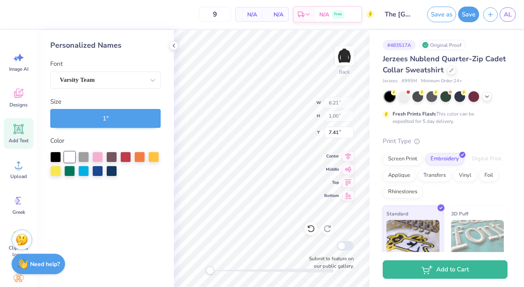
click at [40, 268] on strong "Need help?" at bounding box center [45, 265] width 30 height 8
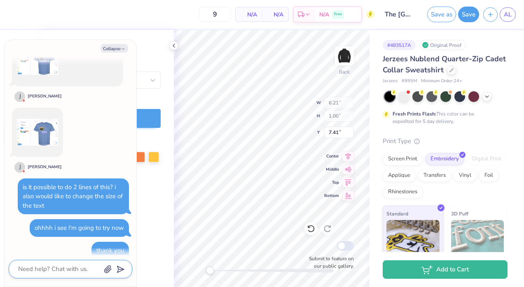
click at [66, 272] on textarea at bounding box center [59, 269] width 84 height 11
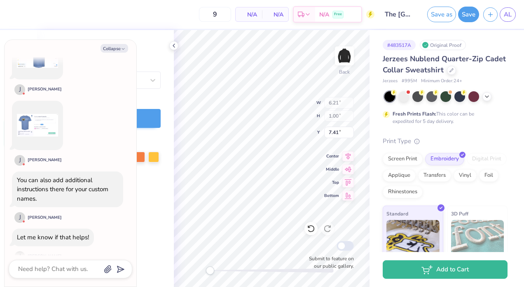
scroll to position [979, 0]
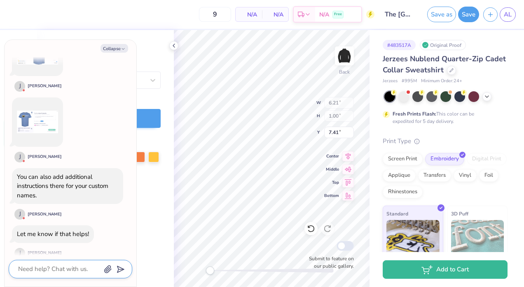
click at [65, 272] on textarea at bounding box center [59, 269] width 84 height 11
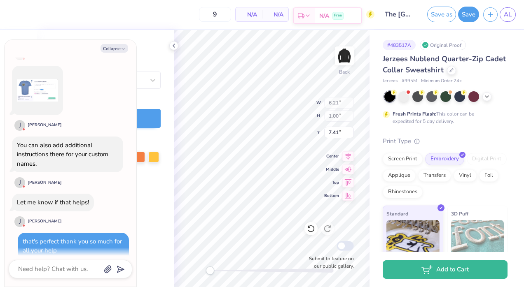
scroll to position [1060, 0]
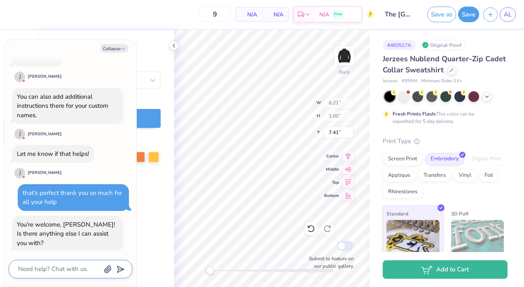
click at [68, 265] on textarea at bounding box center [59, 269] width 84 height 11
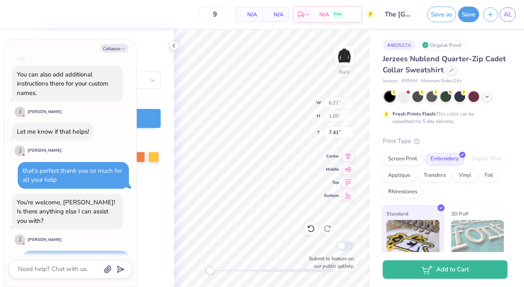
click at [68, 259] on div "Collapse How can we help you? This design includes text effects our tool can't …" at bounding box center [71, 163] width 132 height 247
click at [115, 52] on button "Collapse" at bounding box center [114, 48] width 28 height 9
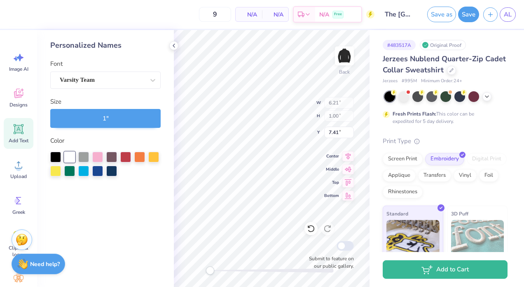
click at [44, 262] on strong "Need help?" at bounding box center [45, 265] width 30 height 8
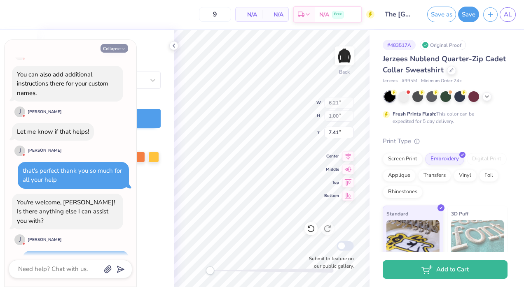
click at [118, 52] on button "Collapse" at bounding box center [114, 48] width 28 height 9
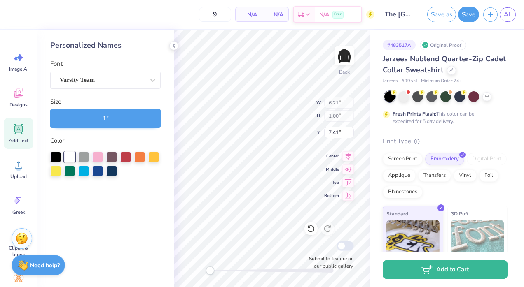
click at [21, 243] on img at bounding box center [22, 239] width 12 height 12
click at [21, 237] on img at bounding box center [22, 239] width 12 height 12
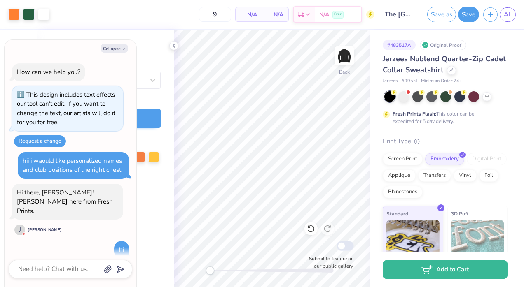
scroll to position [1130, 0]
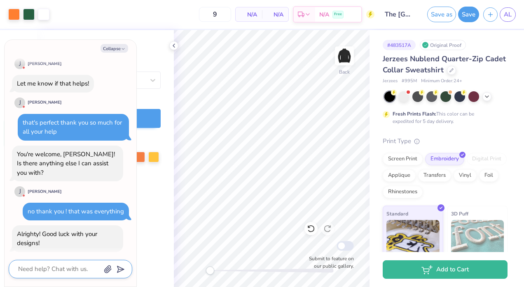
click at [76, 267] on textarea at bounding box center [59, 269] width 84 height 11
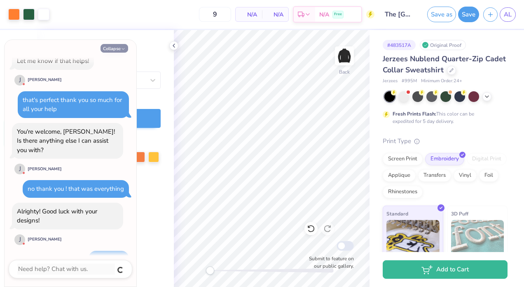
click at [114, 45] on button "Collapse" at bounding box center [114, 48] width 28 height 9
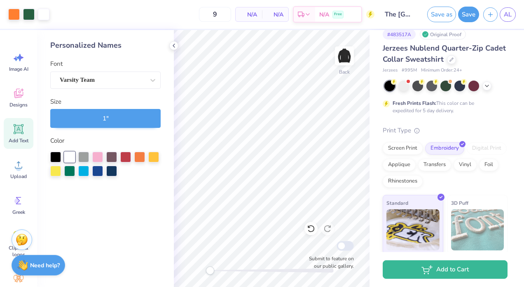
scroll to position [76, 0]
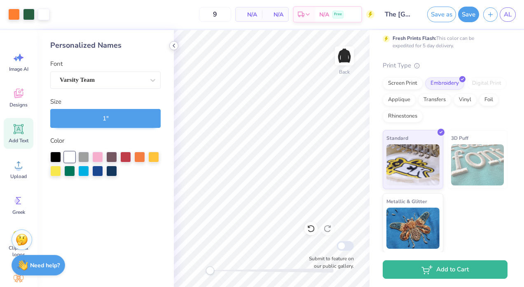
click at [174, 49] on div at bounding box center [173, 45] width 9 height 9
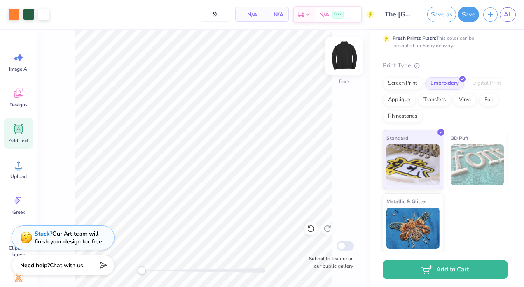
click at [335, 68] on div "Back" at bounding box center [344, 61] width 19 height 29
click at [336, 64] on img at bounding box center [344, 56] width 16 height 16
click at [333, 68] on div "Front Submit to feature on our public gallery." at bounding box center [203, 158] width 332 height 257
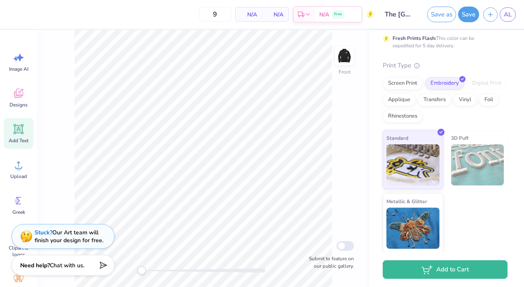
click at [94, 235] on div "Stuck? Our Art team will finish your design for free." at bounding box center [69, 237] width 69 height 16
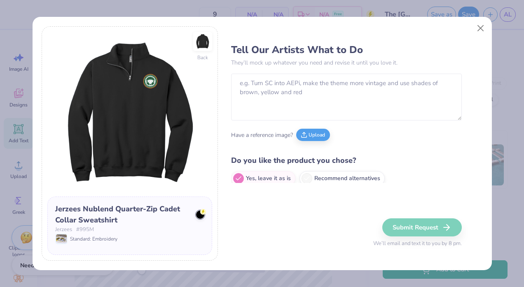
click at [23, 228] on div "Back Jerzees Nublend Quarter-Zip Cadet Collar Sweatshirt Jerzees # 995M Standar…" at bounding box center [262, 143] width 524 height 287
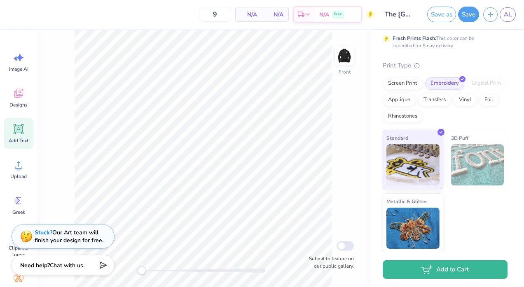
click at [33, 236] on div "Stuck? Our Art team will finish your design for free." at bounding box center [63, 236] width 103 height 25
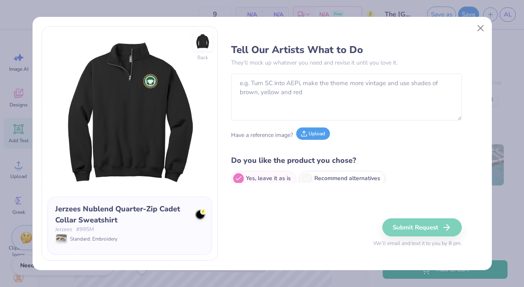
click at [312, 138] on button "Upload" at bounding box center [313, 134] width 34 height 12
click at [305, 139] on button "Upload" at bounding box center [313, 134] width 34 height 12
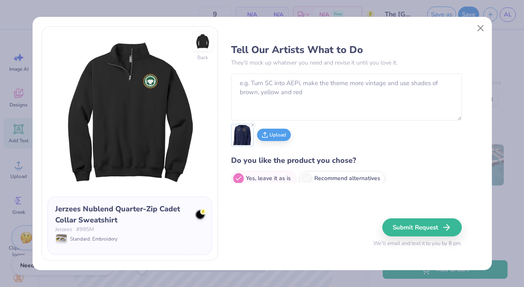
scroll to position [7, 0]
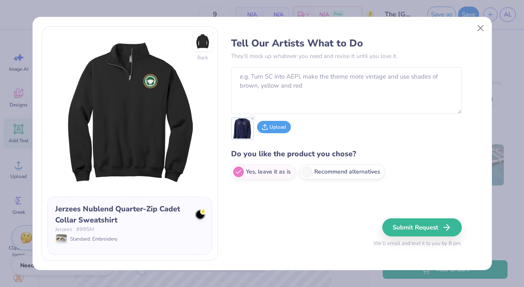
click at [277, 127] on button "Upload" at bounding box center [274, 127] width 34 height 12
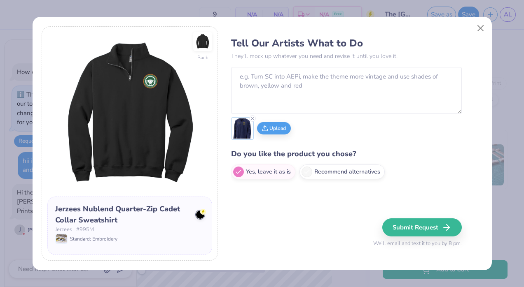
scroll to position [1209, 0]
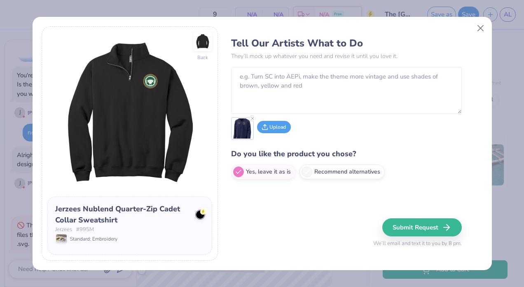
click at [284, 128] on button "Upload" at bounding box center [274, 127] width 34 height 12
click at [252, 120] on icon at bounding box center [252, 118] width 5 height 5
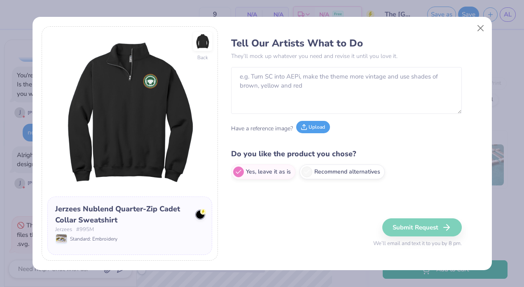
click at [312, 128] on button "Upload" at bounding box center [313, 127] width 34 height 12
click at [312, 124] on button "Upload" at bounding box center [313, 127] width 34 height 12
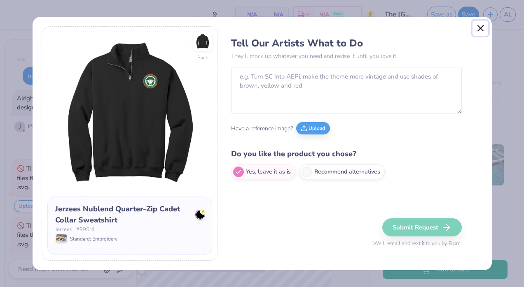
click at [475, 32] on button "Close" at bounding box center [480, 29] width 16 height 16
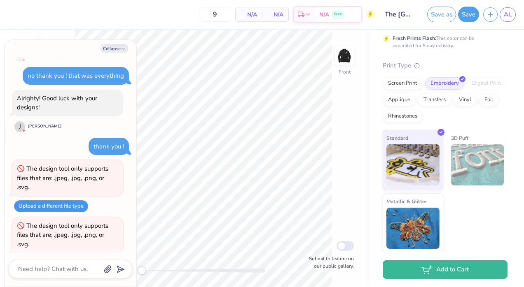
click at [55, 200] on button "Upload a different file type" at bounding box center [51, 206] width 74 height 12
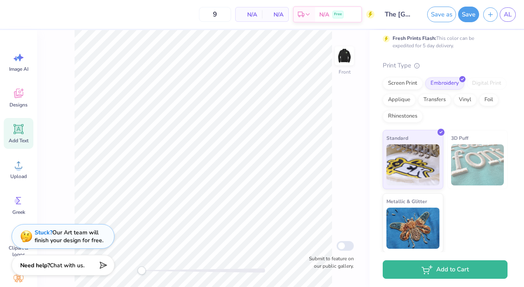
click at [55, 238] on div "Stuck? Our Art team will finish your design for free." at bounding box center [69, 237] width 69 height 16
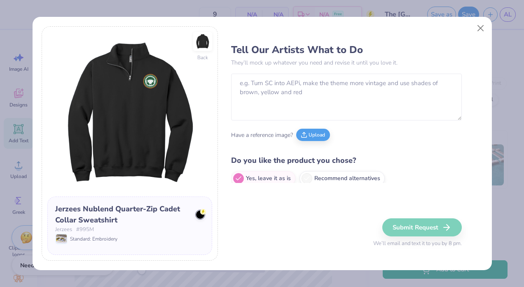
drag, startPoint x: 55, startPoint y: 238, endPoint x: 57, endPoint y: 261, distance: 23.6
click at [57, 261] on div "Back Jerzees Nublend Quarter-Zip Cadet Collar Sweatshirt Jerzees # 995M Standar…" at bounding box center [262, 143] width 524 height 287
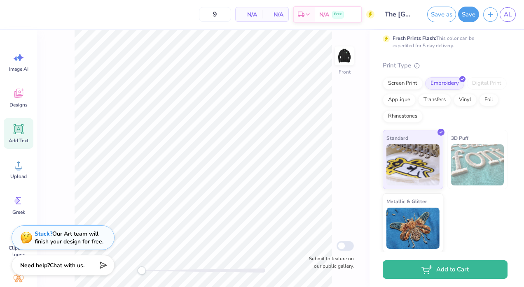
click at [57, 262] on span "Chat with us." at bounding box center [67, 266] width 35 height 8
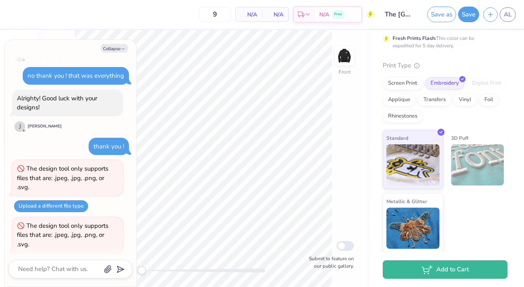
click at [131, 49] on div "Collapse" at bounding box center [70, 48] width 123 height 9
click at [116, 47] on button "Collapse" at bounding box center [114, 48] width 28 height 9
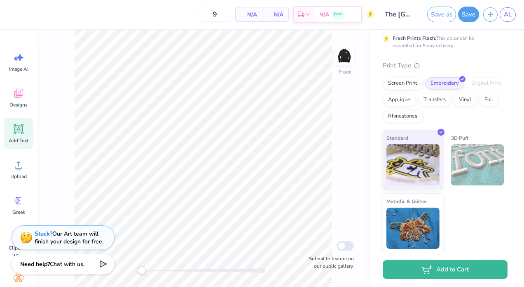
click at [45, 262] on strong "Need help?" at bounding box center [35, 265] width 30 height 8
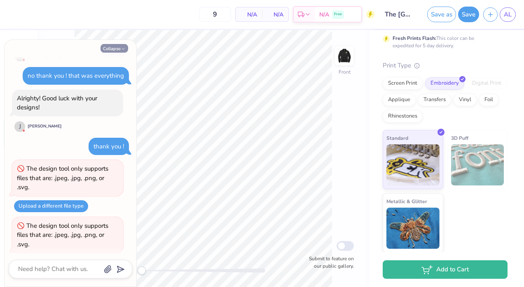
click at [123, 48] on icon "button" at bounding box center [123, 49] width 5 height 5
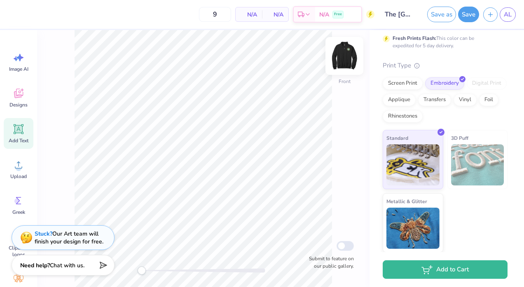
click at [350, 59] on img at bounding box center [344, 56] width 33 height 33
click at [343, 77] on div "Front Submit to feature on our public gallery." at bounding box center [203, 158] width 332 height 257
click at [14, 172] on div "Upload" at bounding box center [19, 169] width 30 height 31
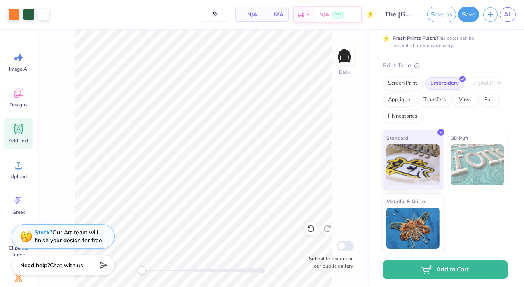
click at [41, 234] on strong "Stuck?" at bounding box center [44, 233] width 18 height 8
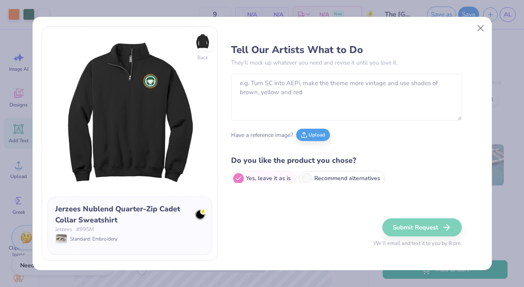
click at [42, 233] on div "Back Jerzees Nublend Quarter-Zip Cadet Collar Sweatshirt Jerzees # 995M Standar…" at bounding box center [130, 143] width 176 height 235
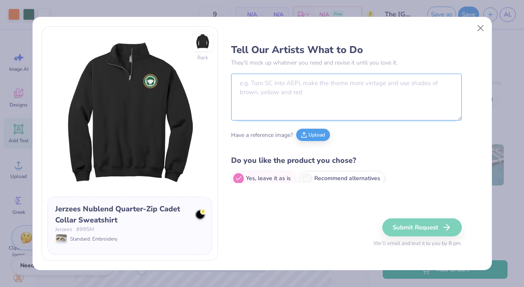
click at [261, 97] on textarea at bounding box center [346, 97] width 231 height 47
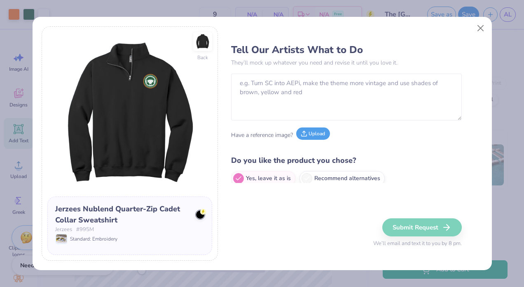
click at [301, 134] on button "Upload" at bounding box center [313, 134] width 34 height 12
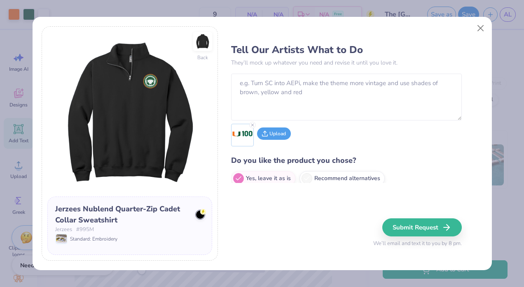
click at [273, 138] on button "Upload" at bounding box center [274, 134] width 34 height 12
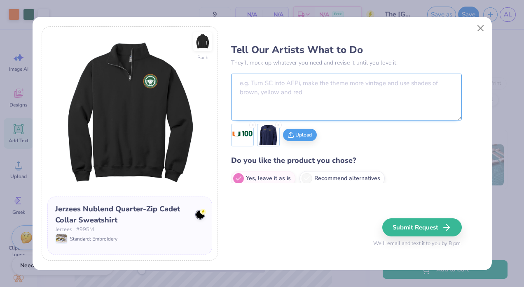
click at [313, 105] on textarea at bounding box center [346, 97] width 231 height 47
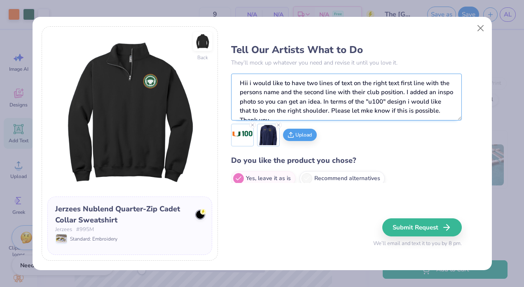
scroll to position [4, 0]
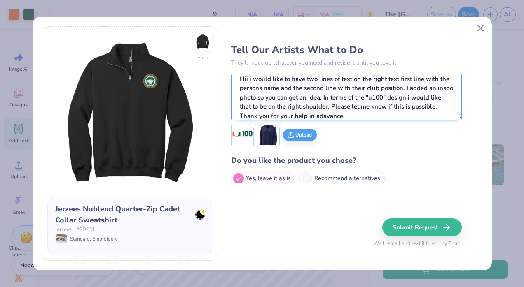
click at [411, 100] on textarea "Hii i would like to have two lines of text on the right text first line with th…" at bounding box center [346, 97] width 231 height 47
click at [403, 79] on textarea "Hii i would like to have two lines of text on the right text first line with th…" at bounding box center [346, 97] width 231 height 47
paste textarea ", I would like to have two lines of text on the right text, first line with the…"
click at [396, 82] on textarea "Hi, I would like to have two lines of text on the right text, first line with t…" at bounding box center [346, 97] width 231 height 47
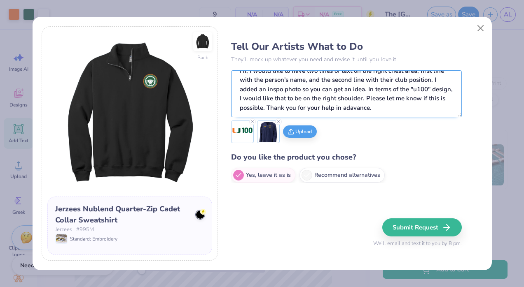
scroll to position [7, 0]
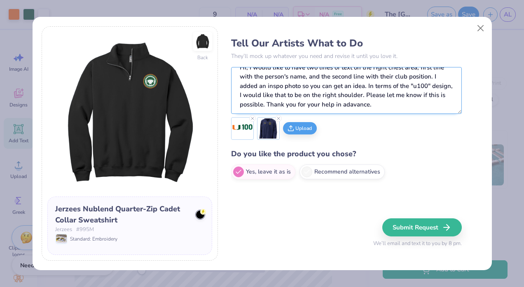
click at [359, 96] on textarea "Hi, I would like to have two lines of text on the right chest area, first line …" at bounding box center [346, 90] width 231 height 47
click at [396, 96] on textarea "Hi, I would like to have two lines of text on the right chest area, first line …" at bounding box center [346, 90] width 231 height 47
click at [419, 105] on textarea "Hi, I would like to have two lines of text on the right chest area, first line …" at bounding box center [346, 90] width 231 height 47
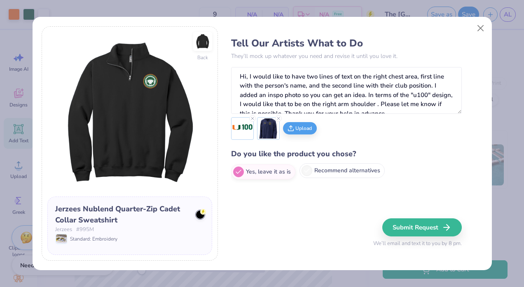
click at [366, 176] on label "Recommend alternatives" at bounding box center [341, 170] width 85 height 15
click at [236, 176] on input "Recommend alternatives" at bounding box center [233, 178] width 5 height 5
click at [280, 168] on label "Yes, leave it as is" at bounding box center [263, 170] width 64 height 15
click at [236, 176] on input "Yes, leave it as is" at bounding box center [233, 178] width 5 height 5
click at [342, 175] on label "Recommend alternatives" at bounding box center [341, 170] width 85 height 15
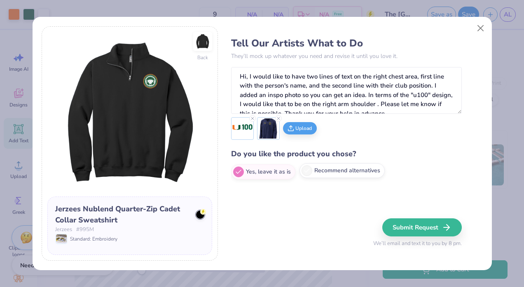
click at [236, 176] on input "Recommend alternatives" at bounding box center [233, 178] width 5 height 5
click at [396, 222] on button "Submit Request" at bounding box center [422, 228] width 79 height 18
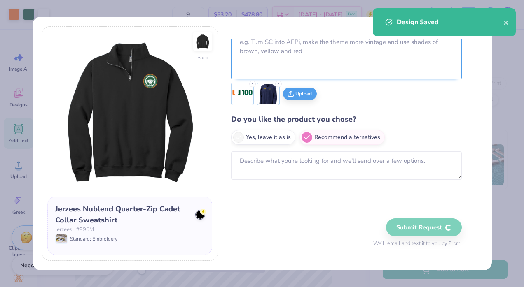
scroll to position [7, 0]
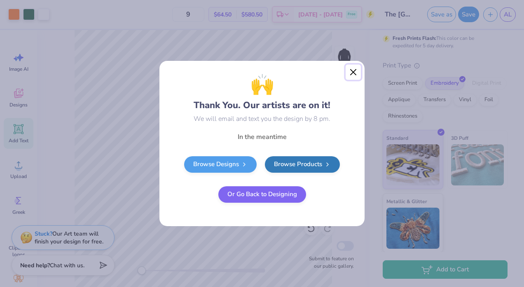
click at [348, 77] on button "Close" at bounding box center [353, 73] width 16 height 16
